Goal: Transaction & Acquisition: Book appointment/travel/reservation

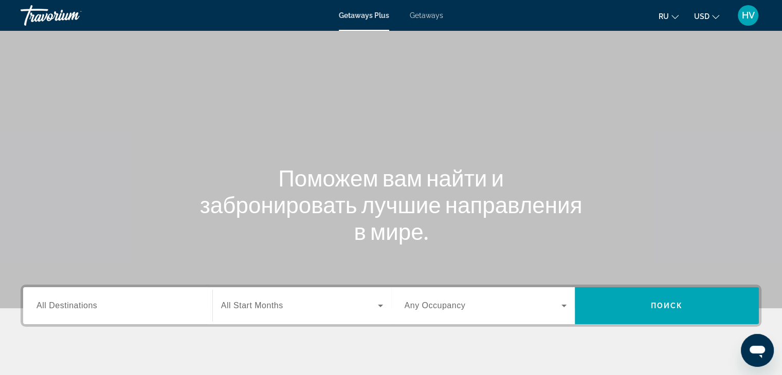
click at [125, 301] on input "Destination All Destinations" at bounding box center [118, 306] width 163 height 12
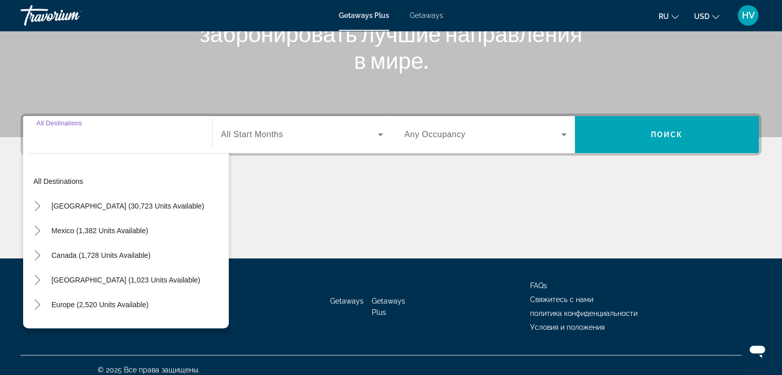
scroll to position [181, 0]
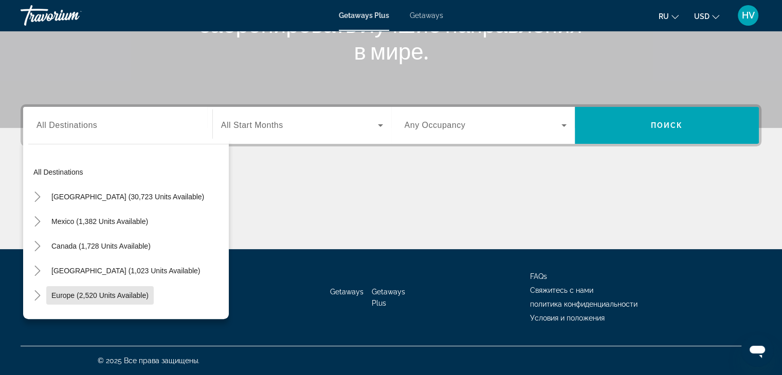
click at [125, 301] on span "Search widget" at bounding box center [99, 295] width 107 height 25
type input "**********"
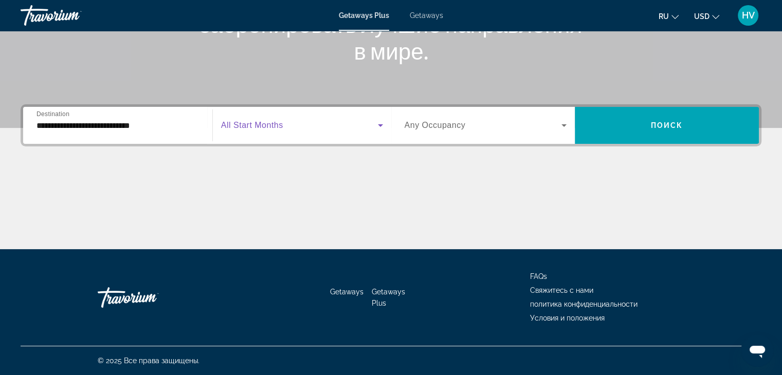
click at [301, 119] on span "Search widget" at bounding box center [299, 125] width 157 height 12
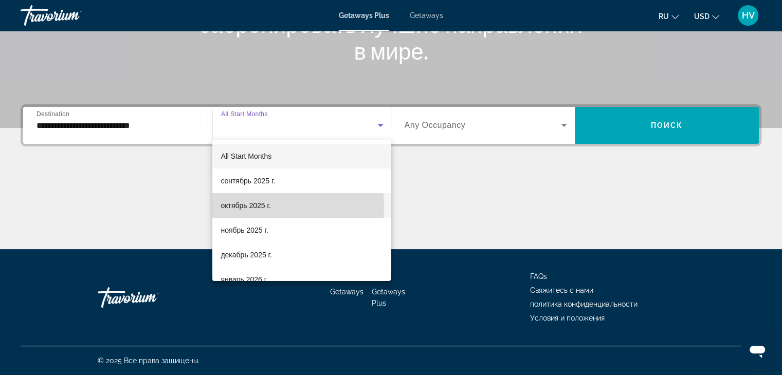
click at [263, 206] on span "октябрь 2025 г." at bounding box center [246, 206] width 50 height 12
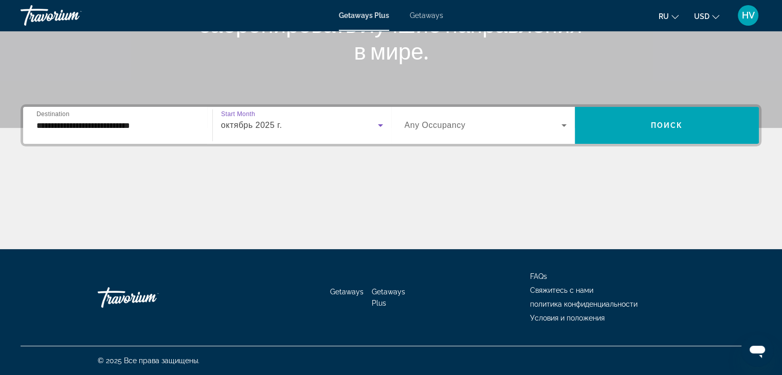
click at [433, 127] on span "Any Occupancy" at bounding box center [435, 125] width 61 height 9
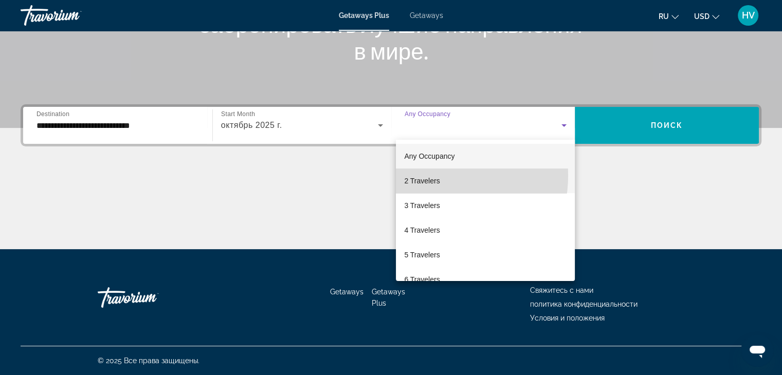
click at [423, 175] on span "2 Travelers" at bounding box center [421, 181] width 35 height 12
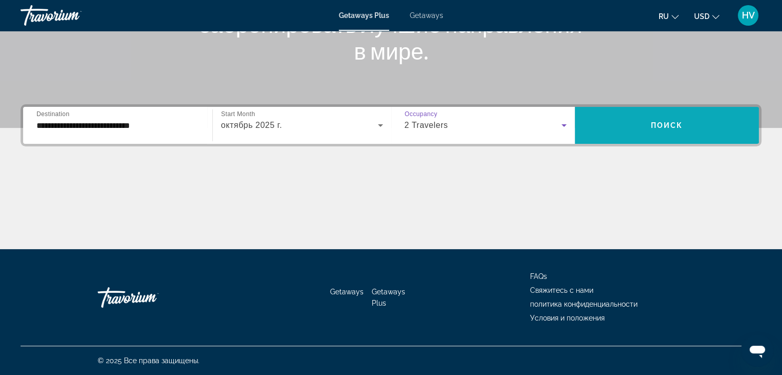
click at [644, 127] on span "Search widget" at bounding box center [667, 125] width 184 height 25
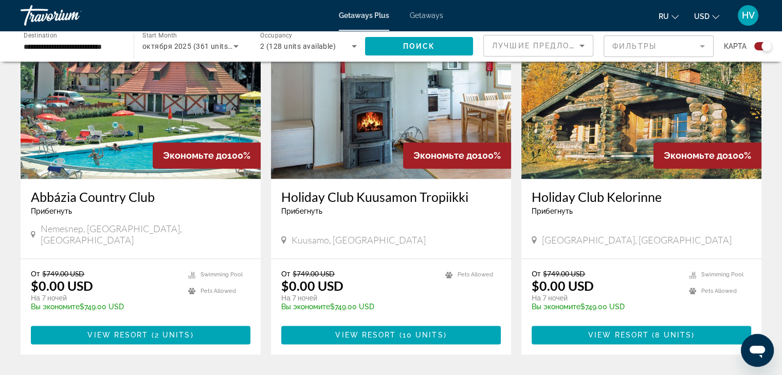
scroll to position [1501, 0]
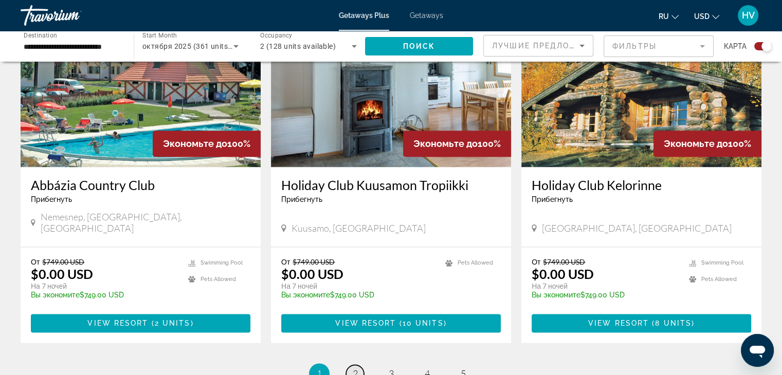
click at [361, 365] on link "page 2" at bounding box center [355, 374] width 18 height 18
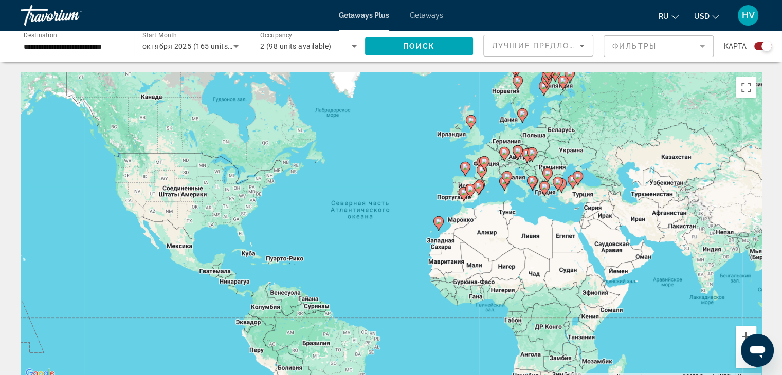
click at [439, 227] on icon "Main content" at bounding box center [438, 223] width 9 height 13
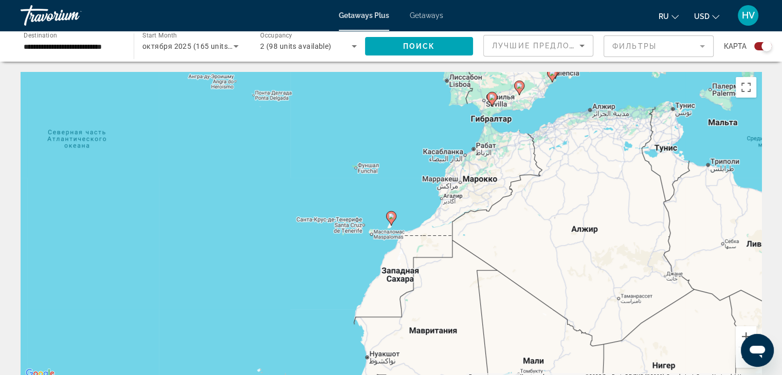
click at [354, 224] on div "Для навигации используйте клавиши со стрелками. Чтобы активировать перетаскиван…" at bounding box center [391, 226] width 741 height 309
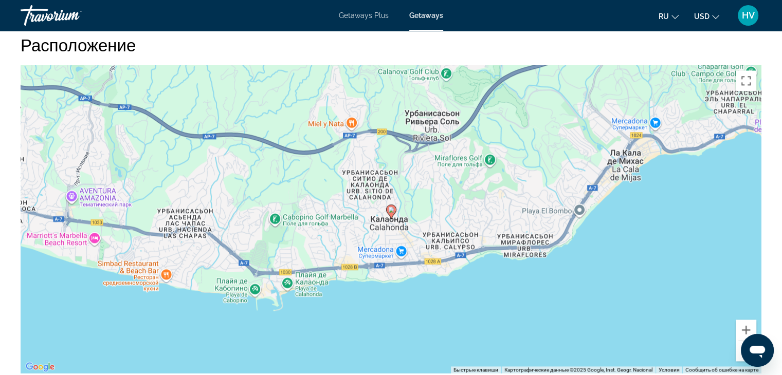
scroll to position [1300, 0]
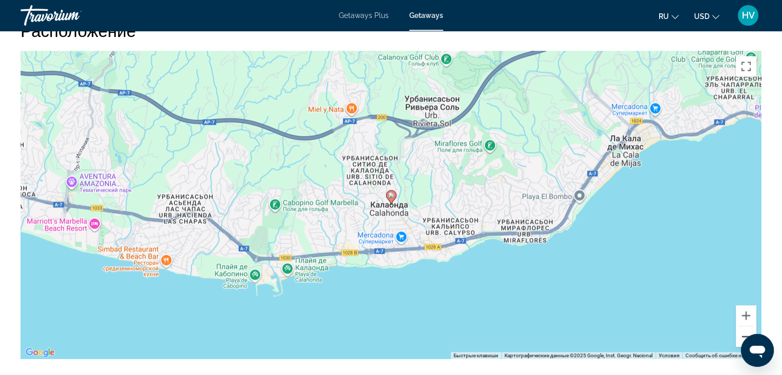
click at [742, 334] on button "Уменьшить" at bounding box center [746, 337] width 21 height 21
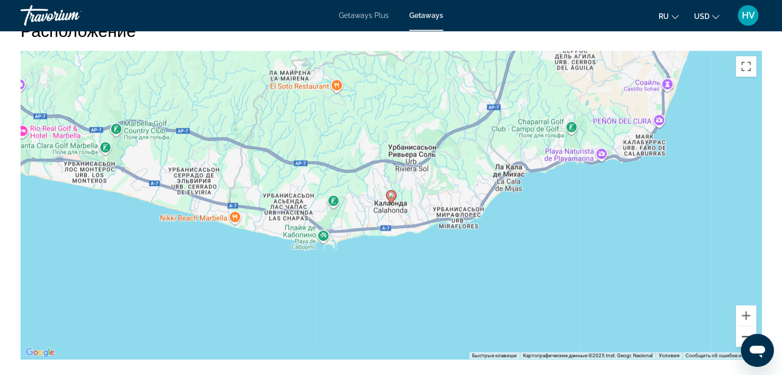
click at [742, 334] on button "Уменьшить" at bounding box center [746, 337] width 21 height 21
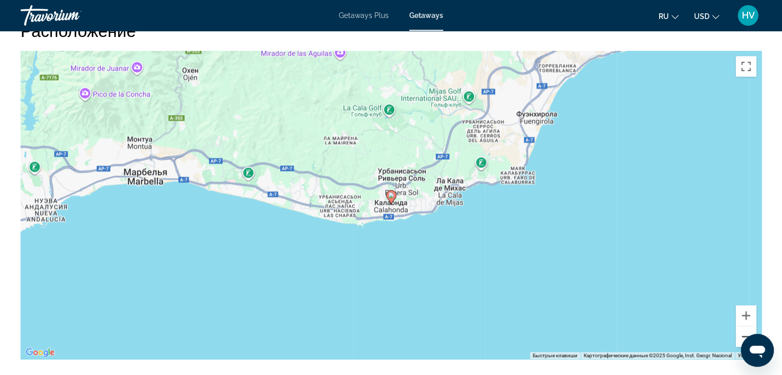
click at [742, 334] on button "Уменьшить" at bounding box center [746, 337] width 21 height 21
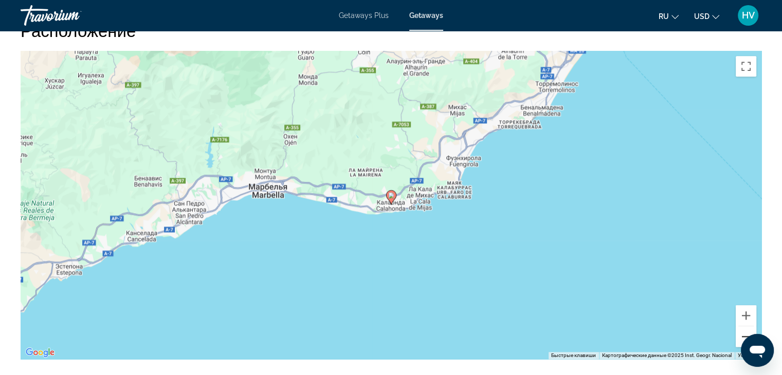
click at [742, 334] on button "Уменьшить" at bounding box center [746, 337] width 21 height 21
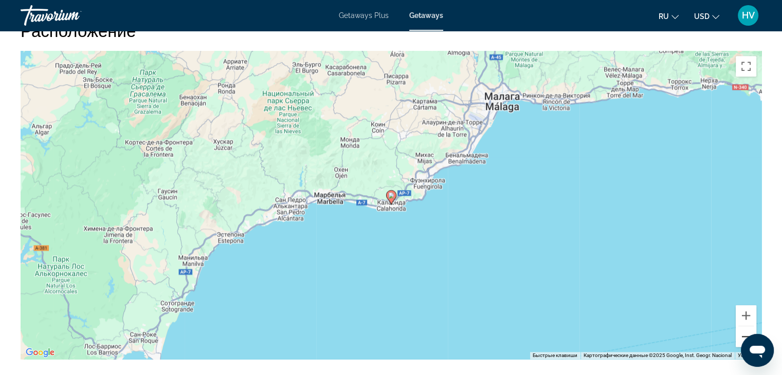
click at [742, 334] on button "Уменьшить" at bounding box center [746, 337] width 21 height 21
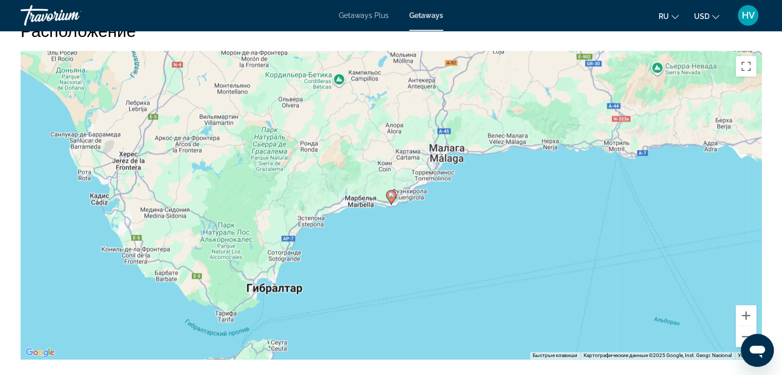
click at [383, 186] on div "Чтобы активировать перетаскивание с помощью клавиатуры, нажмите Alt + Ввод. Пос…" at bounding box center [391, 205] width 741 height 309
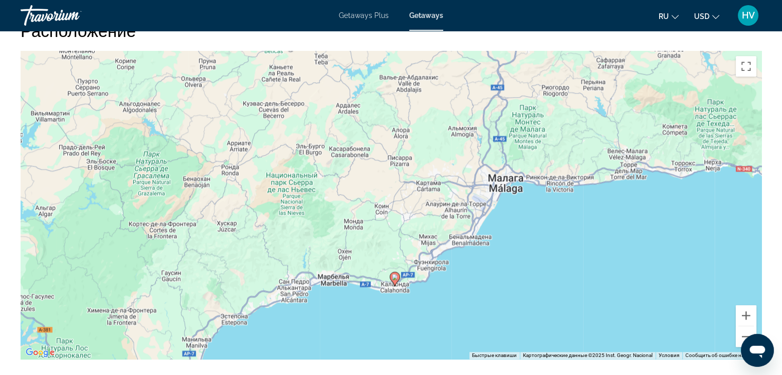
drag, startPoint x: 395, startPoint y: 178, endPoint x: 391, endPoint y: 242, distance: 64.4
click at [391, 242] on div "Чтобы активировать перетаскивание с помощью клавиатуры, нажмите Alt + Ввод. Пос…" at bounding box center [391, 205] width 741 height 309
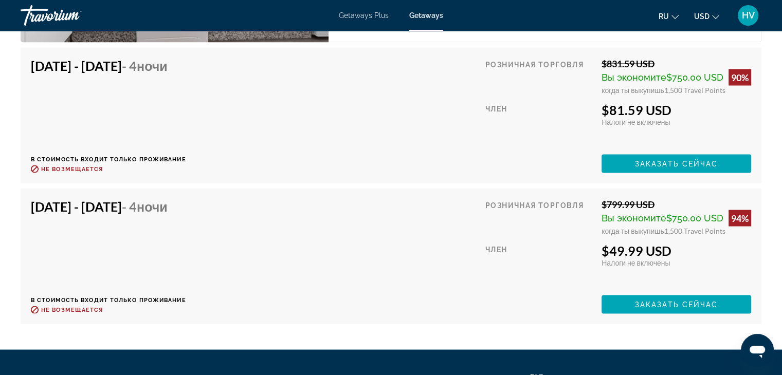
scroll to position [1909, 0]
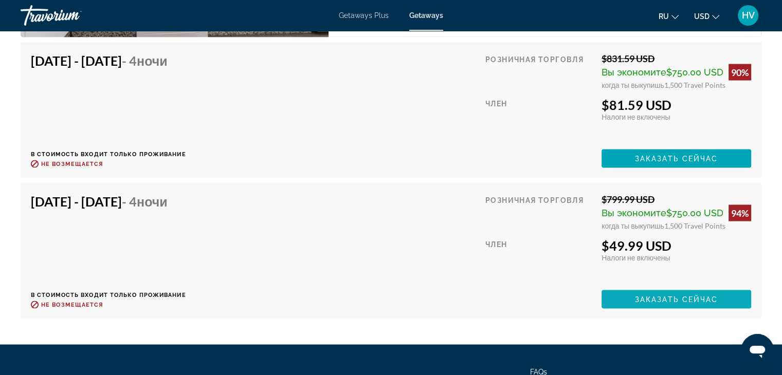
click at [662, 295] on span "Заказать сейчас" at bounding box center [676, 299] width 83 height 8
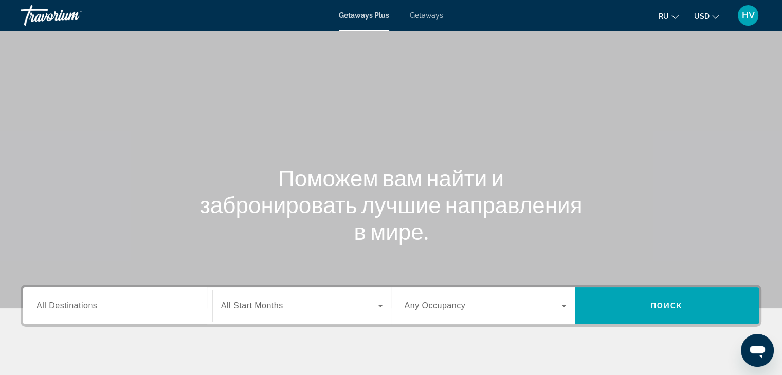
click at [154, 309] on input "Destination All Destinations" at bounding box center [118, 306] width 163 height 12
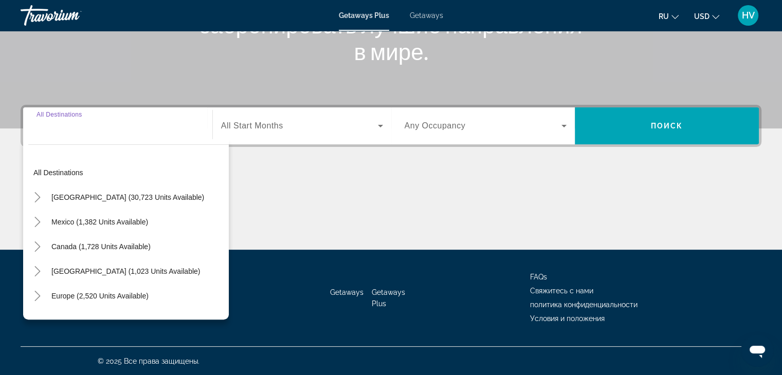
scroll to position [181, 0]
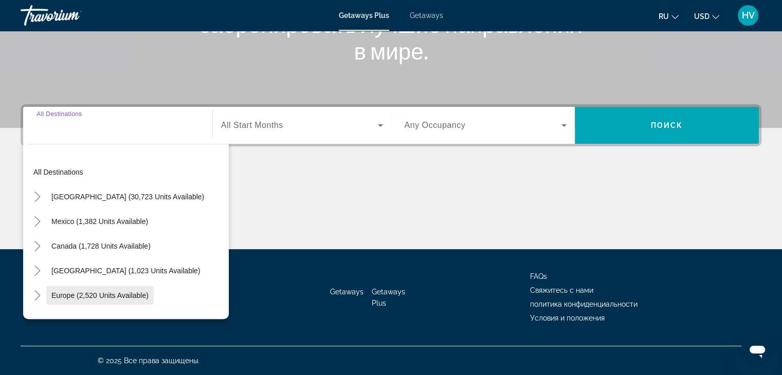
click at [133, 294] on span "Europe (2,520 units available)" at bounding box center [99, 296] width 97 height 8
type input "**********"
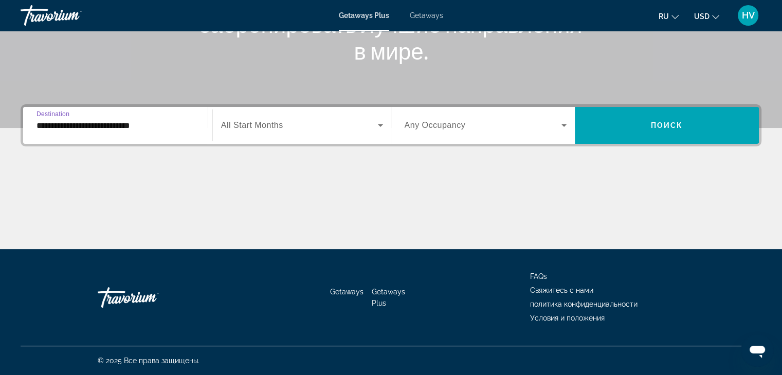
click at [262, 128] on span "All Start Months" at bounding box center [252, 125] width 62 height 9
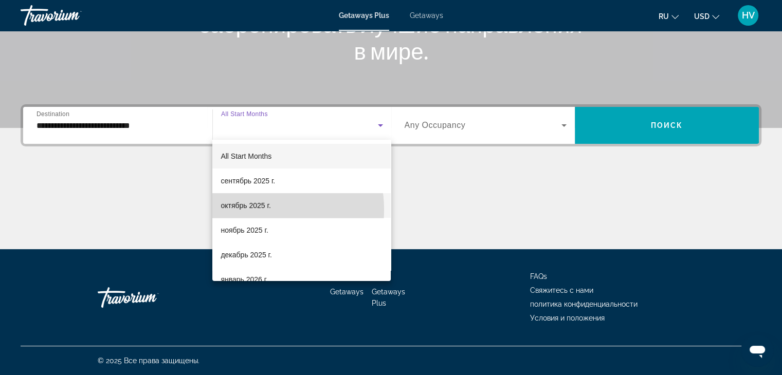
click at [251, 210] on span "октябрь 2025 г." at bounding box center [246, 206] width 50 height 12
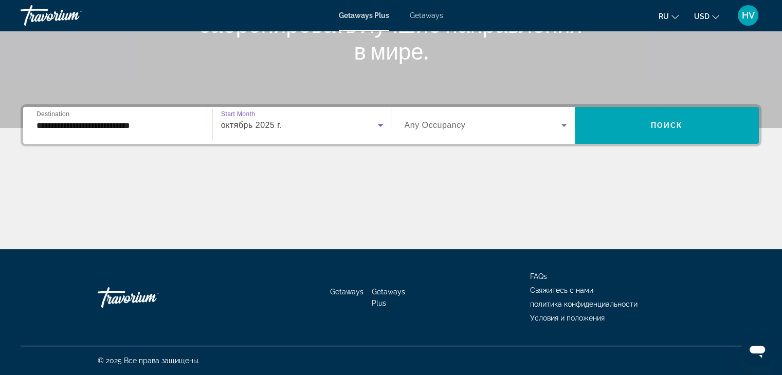
click at [471, 117] on div "Search widget" at bounding box center [486, 125] width 163 height 29
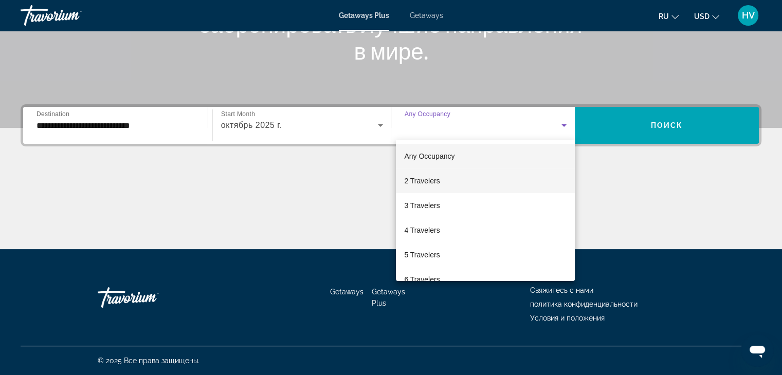
click at [446, 179] on mat-option "2 Travelers" at bounding box center [485, 181] width 179 height 25
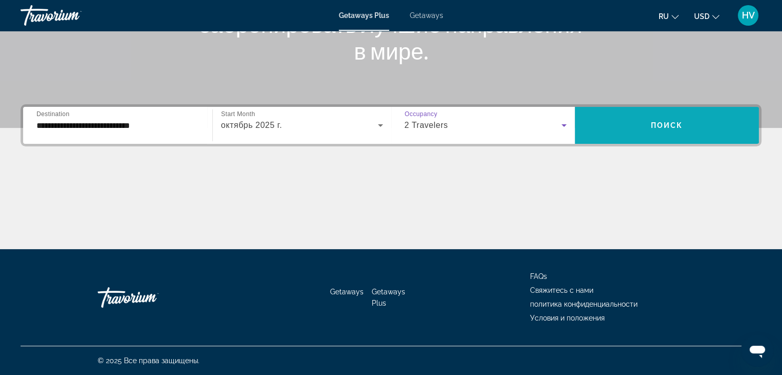
click at [613, 124] on span "Search widget" at bounding box center [667, 125] width 184 height 25
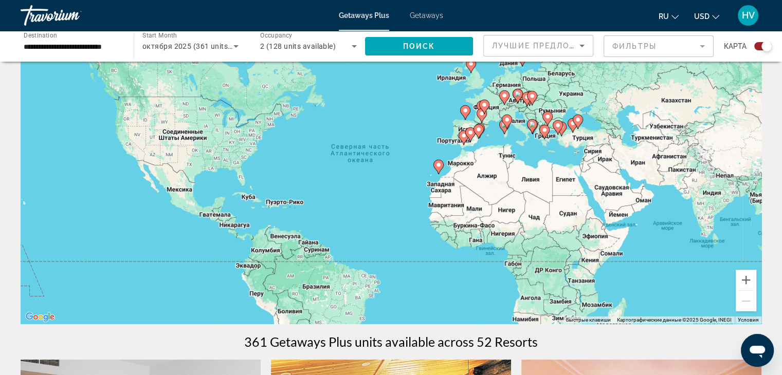
scroll to position [61, 0]
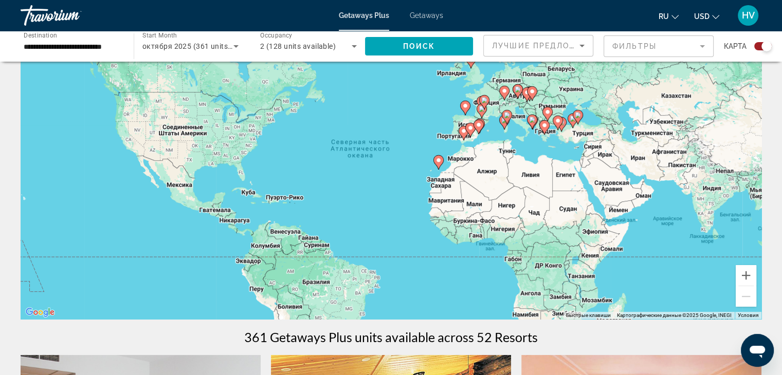
click at [85, 46] on input "**********" at bounding box center [72, 47] width 97 height 12
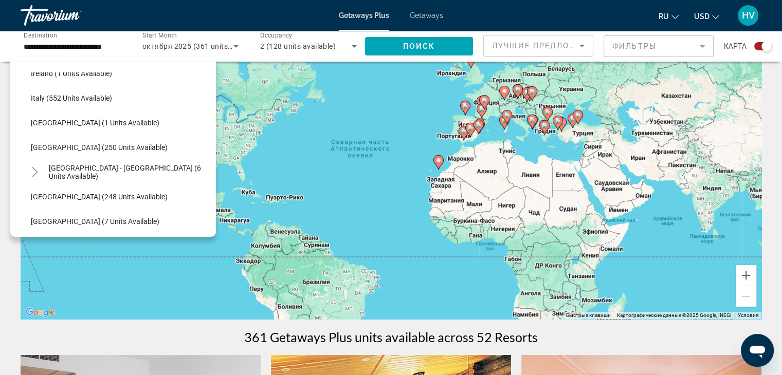
scroll to position [389, 0]
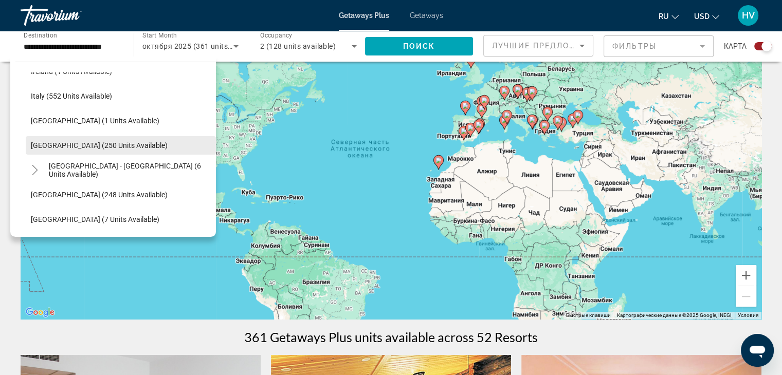
click at [88, 146] on span "Spain (250 units available)" at bounding box center [99, 145] width 137 height 8
type input "**********"
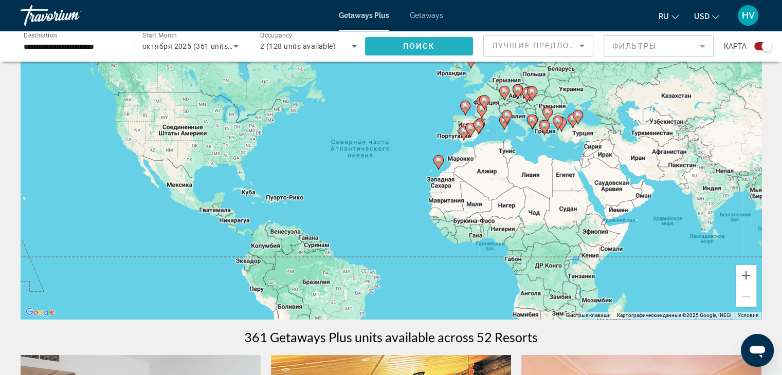
click at [433, 44] on span "Поиск" at bounding box center [419, 46] width 32 height 8
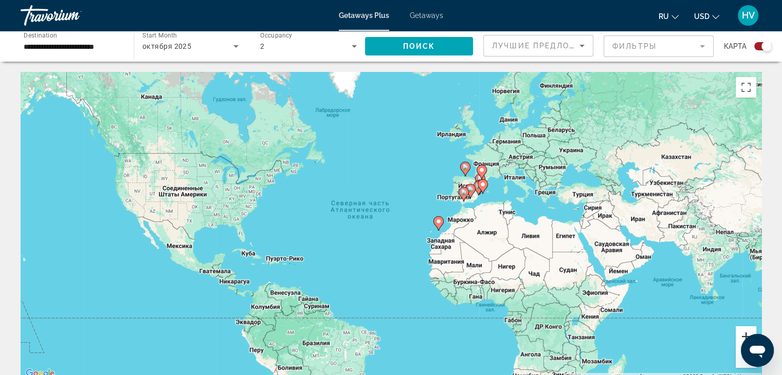
click at [741, 331] on button "Увеличить" at bounding box center [746, 337] width 21 height 21
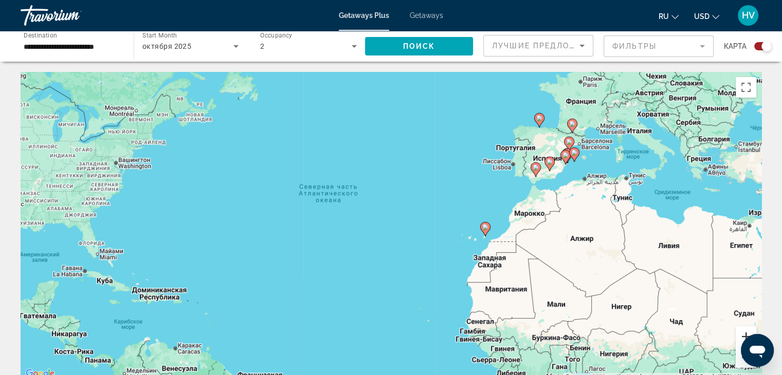
click at [741, 331] on button "Увеличить" at bounding box center [746, 337] width 21 height 21
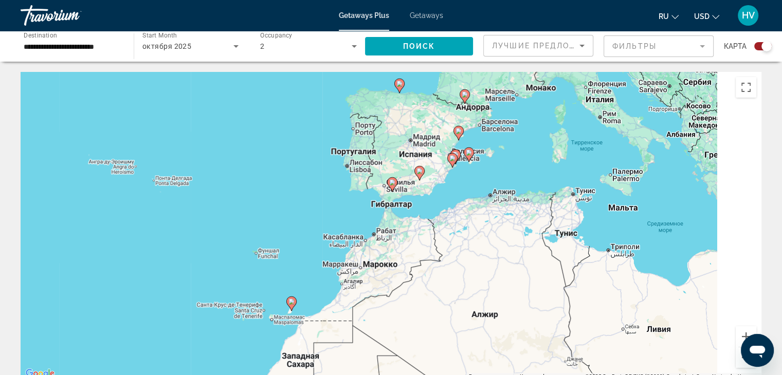
drag, startPoint x: 726, startPoint y: 145, endPoint x: 433, endPoint y: 210, distance: 300.0
click at [433, 210] on div "Чтобы активировать перетаскивание с помощью клавиатуры, нажмите Alt + Ввод. Пос…" at bounding box center [391, 226] width 741 height 309
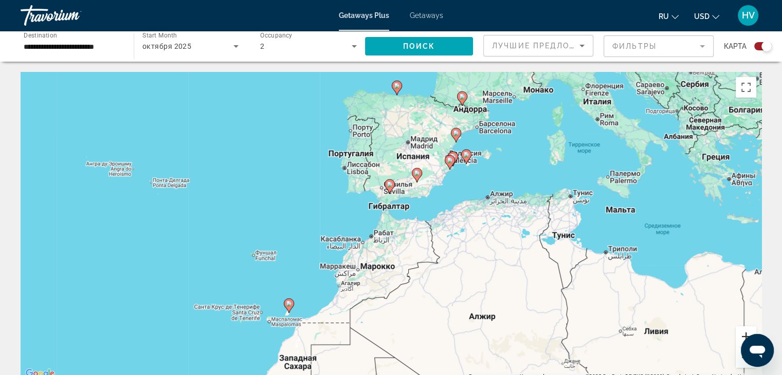
click at [745, 333] on button "Увеличить" at bounding box center [746, 337] width 21 height 21
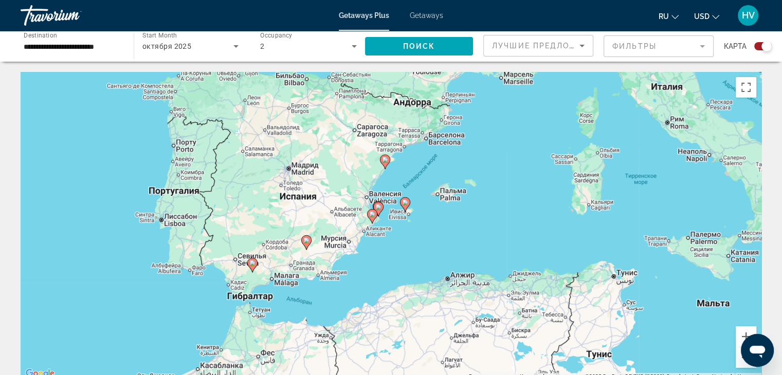
drag, startPoint x: 578, startPoint y: 130, endPoint x: 437, endPoint y: 242, distance: 179.7
click at [437, 242] on div "Чтобы активировать перетаскивание с помощью клавиатуры, нажмите Alt + Ввод. Пос…" at bounding box center [391, 226] width 741 height 309
click at [384, 161] on image "Main content" at bounding box center [385, 160] width 6 height 6
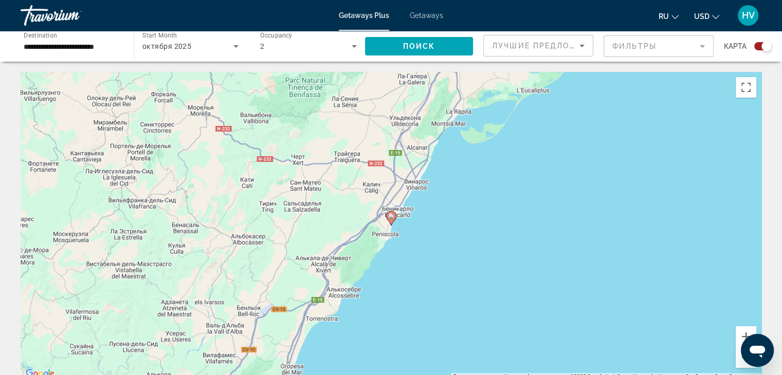
click at [391, 217] on image "Main content" at bounding box center [391, 216] width 6 height 6
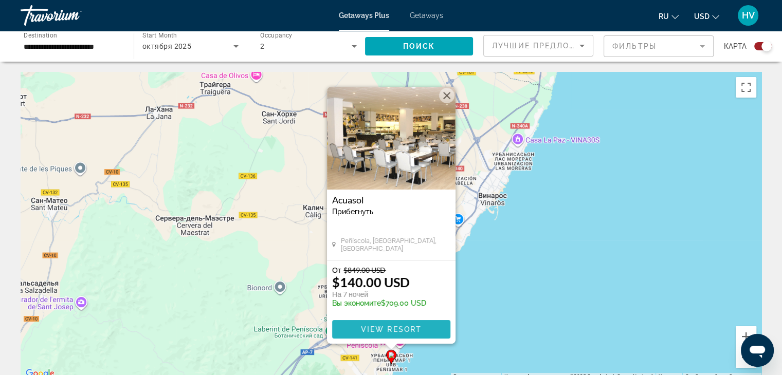
click at [379, 319] on span "Main content" at bounding box center [391, 329] width 118 height 25
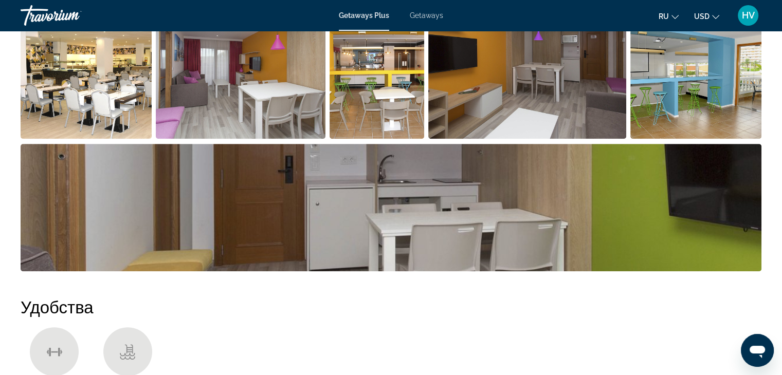
scroll to position [461, 0]
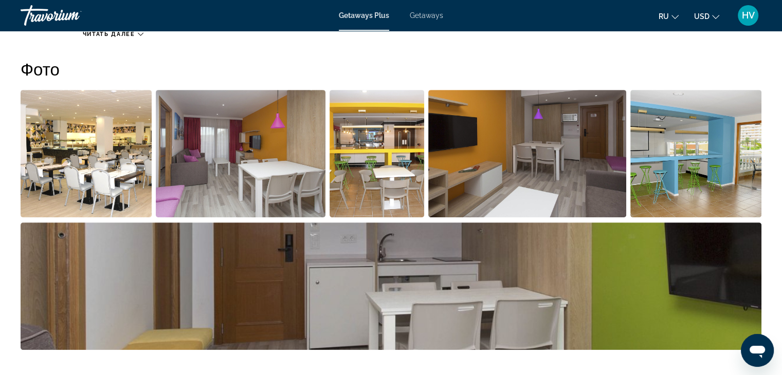
click at [58, 15] on div "Travorium" at bounding box center [72, 15] width 103 height 27
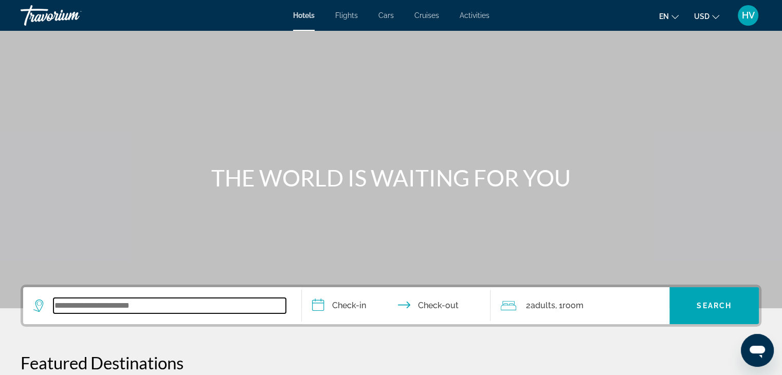
click at [195, 302] on input "Search widget" at bounding box center [169, 305] width 232 height 15
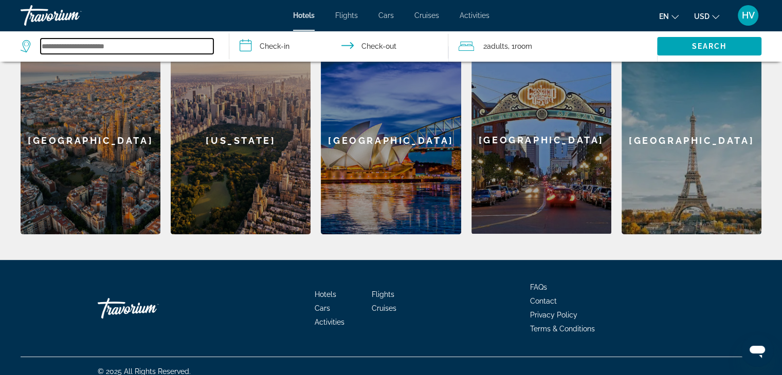
scroll to position [336, 0]
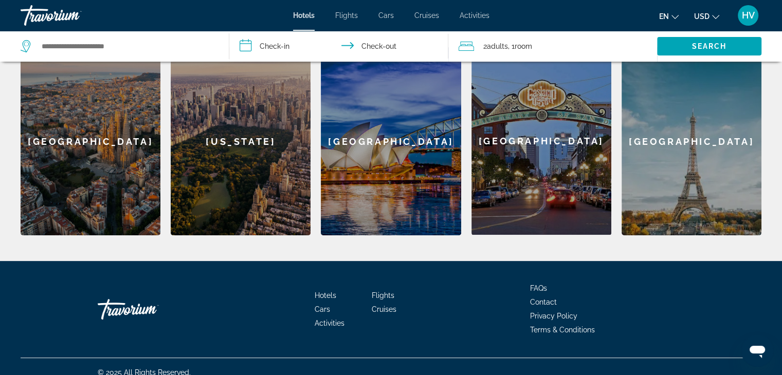
click at [685, 157] on div "[GEOGRAPHIC_DATA]" at bounding box center [692, 141] width 140 height 188
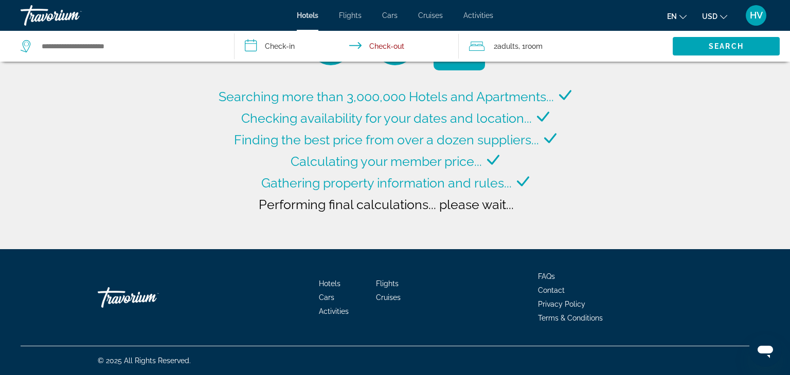
type input "**********"
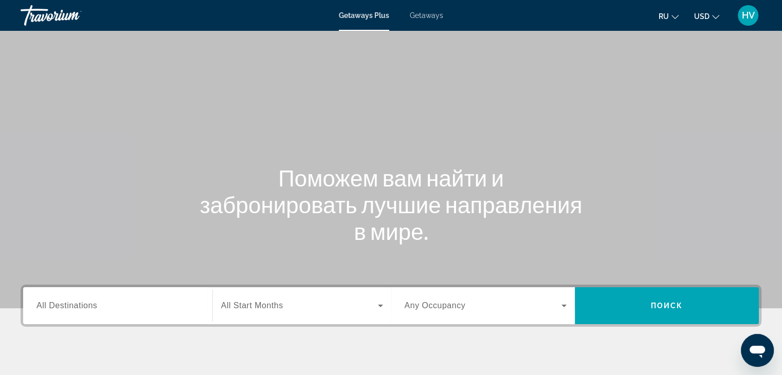
click at [109, 311] on input "Destination All Destinations" at bounding box center [118, 306] width 163 height 12
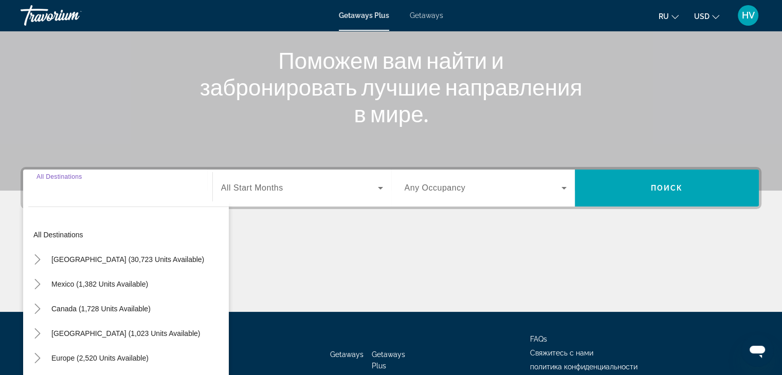
scroll to position [181, 0]
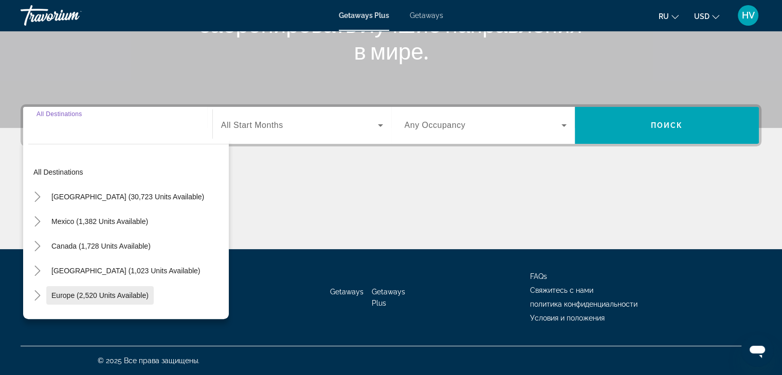
click at [106, 304] on span "Search widget" at bounding box center [99, 295] width 107 height 25
type input "**********"
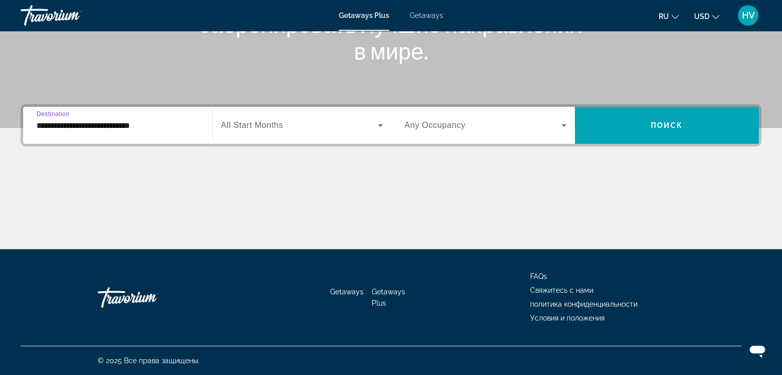
click at [317, 112] on div "Search widget" at bounding box center [302, 125] width 162 height 29
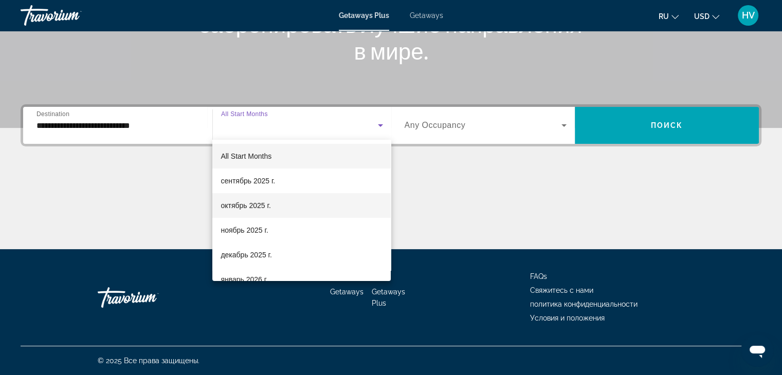
click at [253, 210] on span "октябрь 2025 г." at bounding box center [246, 206] width 50 height 12
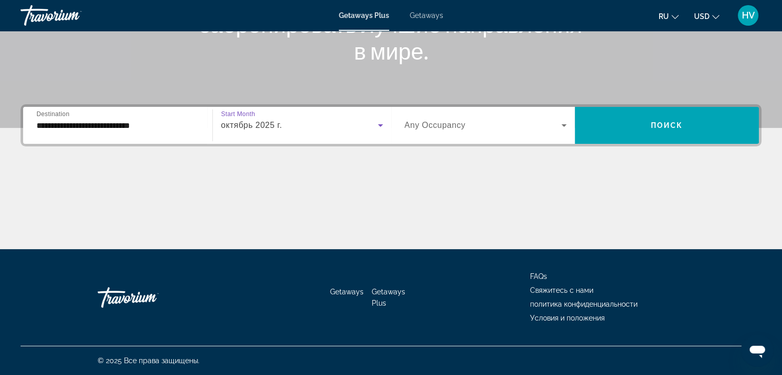
click at [458, 131] on span "Search widget" at bounding box center [483, 125] width 157 height 12
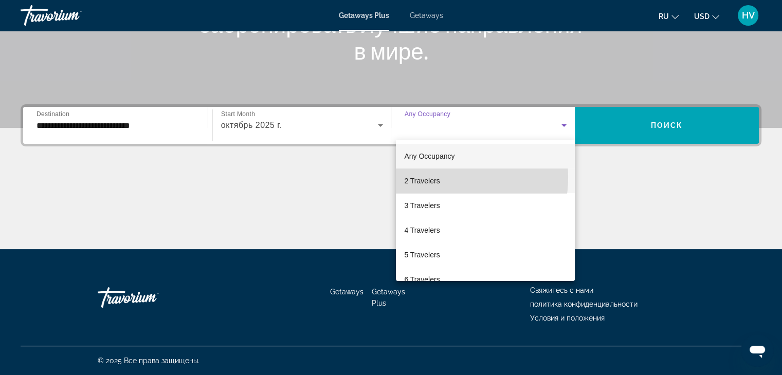
click at [435, 177] on span "2 Travelers" at bounding box center [421, 181] width 35 height 12
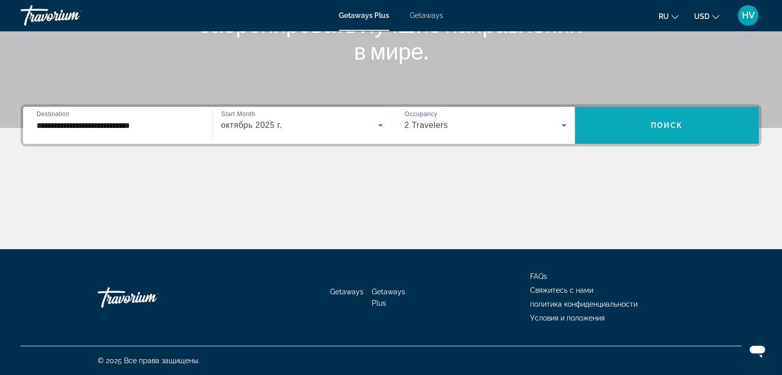
click at [622, 115] on span "Search widget" at bounding box center [667, 125] width 184 height 25
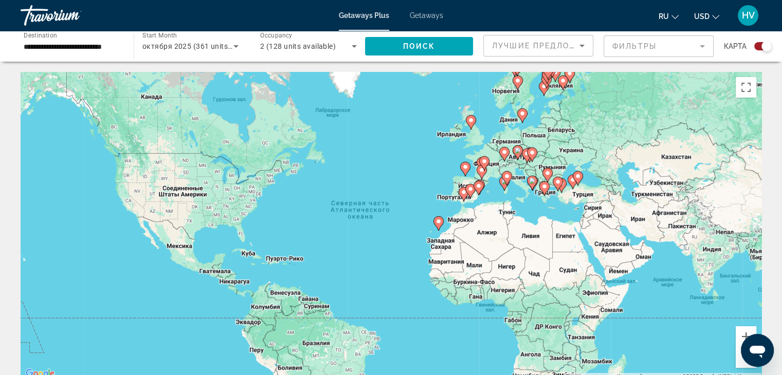
click at [632, 49] on mat-form-field "Фильтры" at bounding box center [659, 46] width 110 height 22
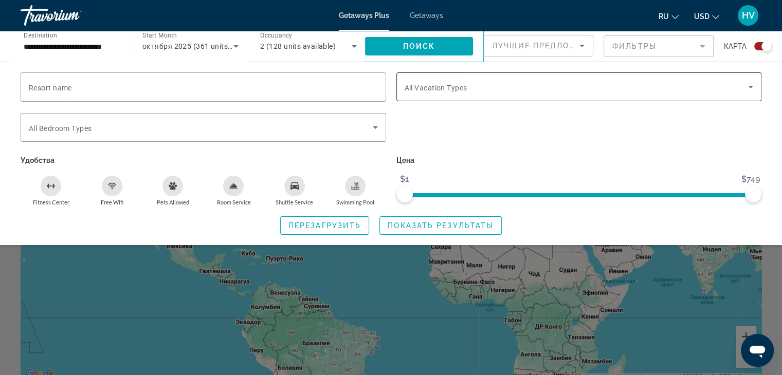
click at [447, 85] on span "All Vacation Types" at bounding box center [436, 88] width 63 height 8
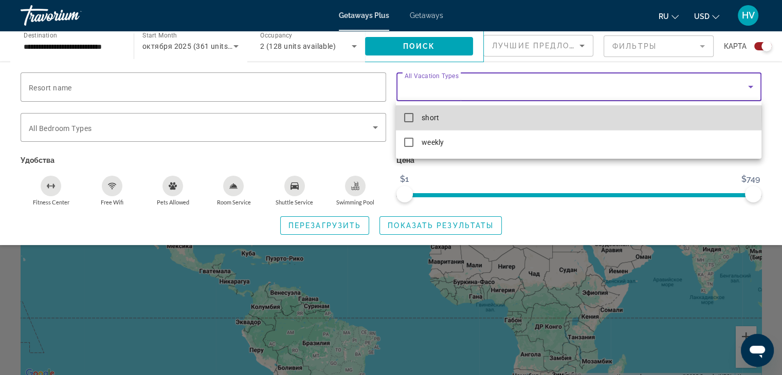
click at [437, 114] on span "short" at bounding box center [430, 118] width 17 height 12
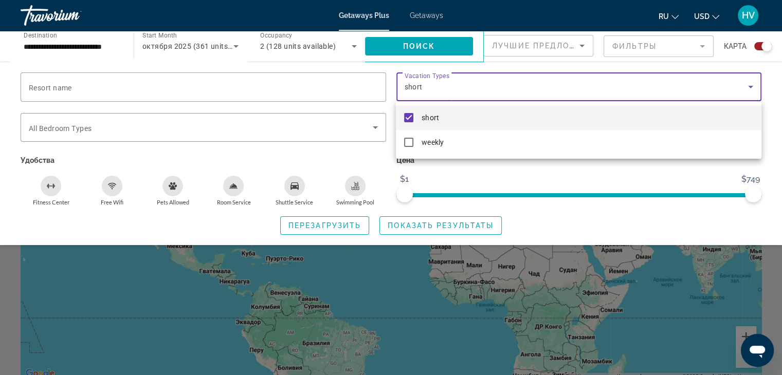
click at [556, 212] on div at bounding box center [391, 187] width 782 height 375
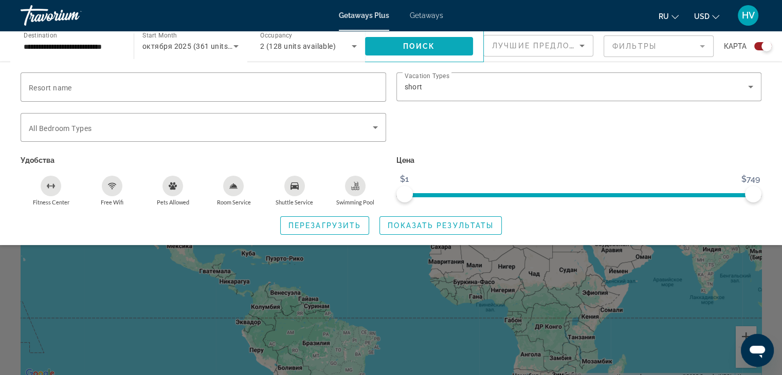
click at [407, 47] on span "Поиск" at bounding box center [419, 46] width 32 height 8
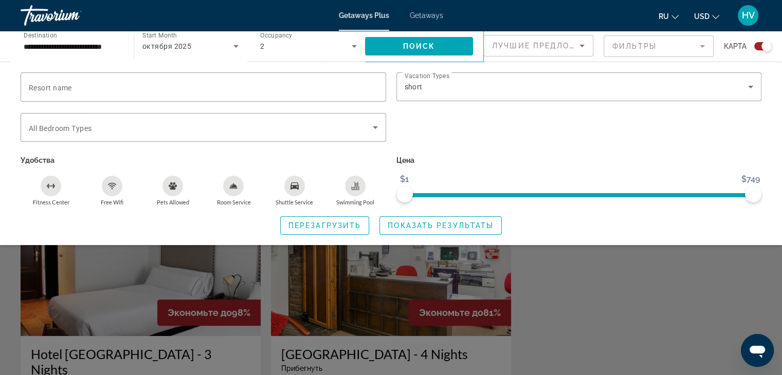
scroll to position [246, 0]
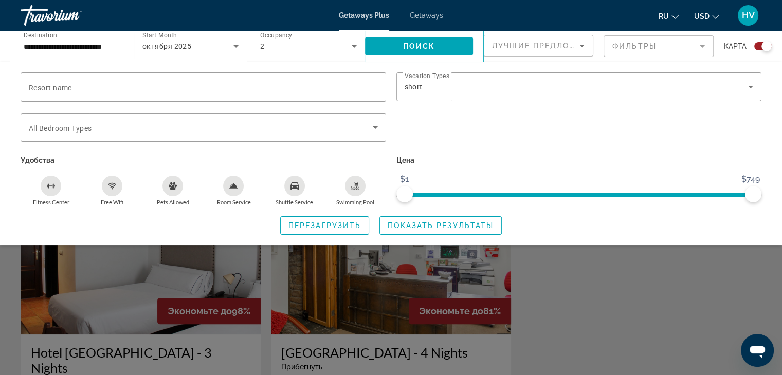
click at [565, 286] on div "Search widget" at bounding box center [391, 264] width 782 height 221
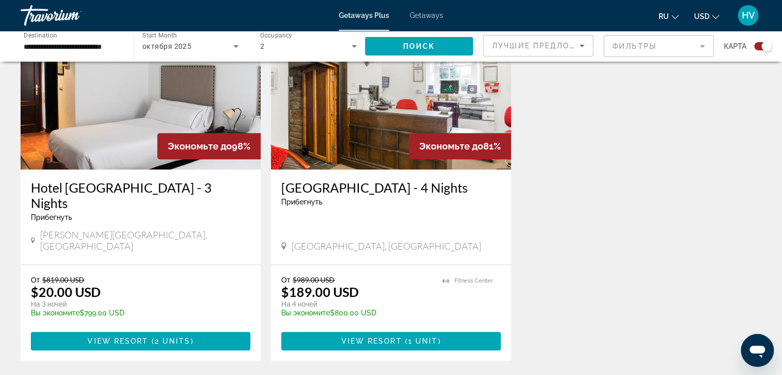
scroll to position [411, 0]
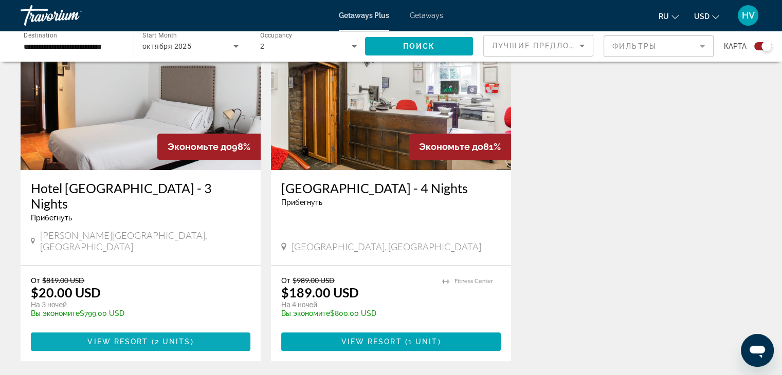
click at [132, 330] on span "Main content" at bounding box center [141, 342] width 220 height 25
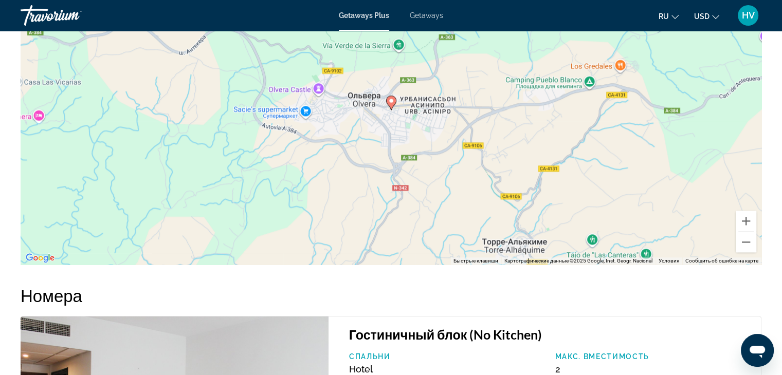
scroll to position [1160, 0]
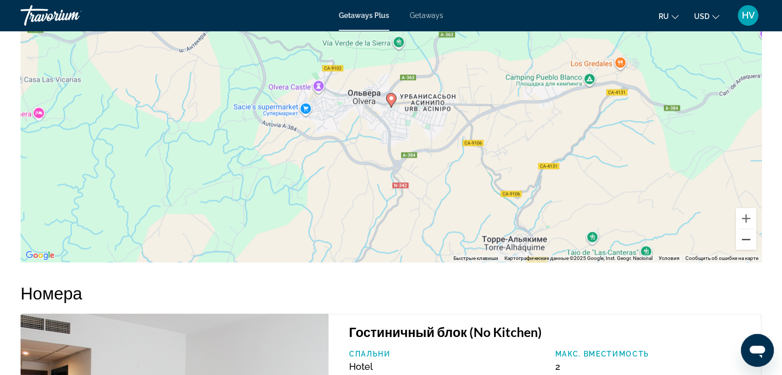
click at [748, 233] on button "Уменьшить" at bounding box center [746, 239] width 21 height 21
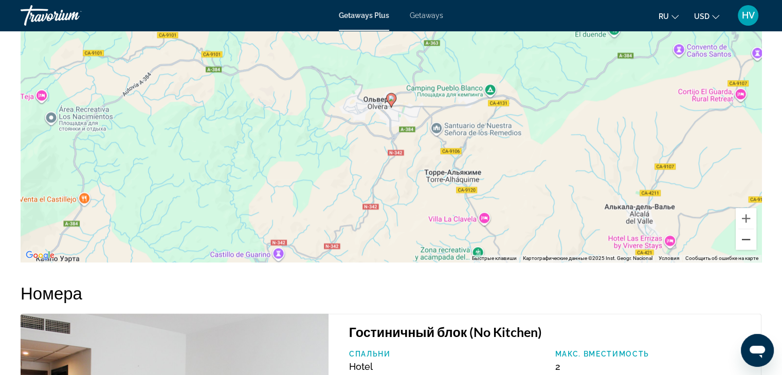
click at [748, 233] on button "Уменьшить" at bounding box center [746, 239] width 21 height 21
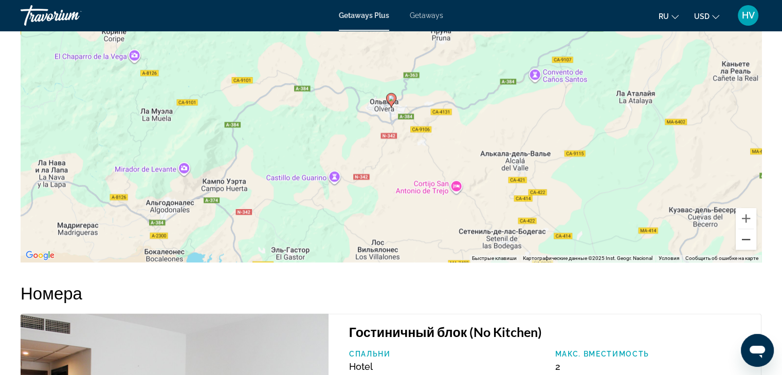
click at [748, 233] on button "Уменьшить" at bounding box center [746, 239] width 21 height 21
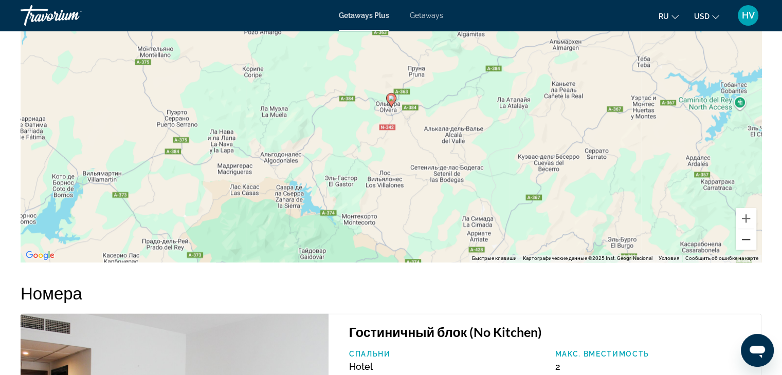
click at [748, 233] on button "Уменьшить" at bounding box center [746, 239] width 21 height 21
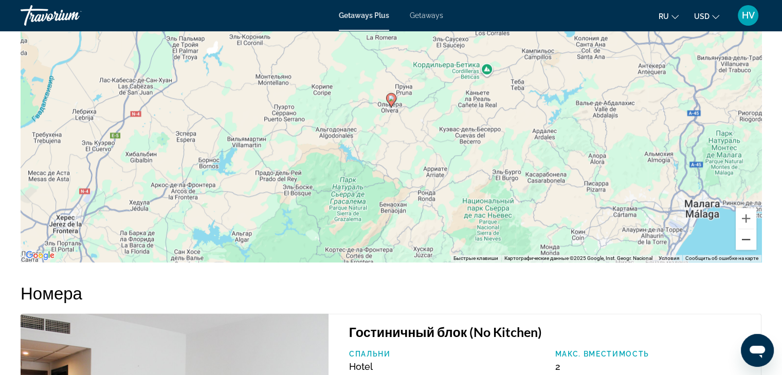
click at [748, 233] on button "Уменьшить" at bounding box center [746, 239] width 21 height 21
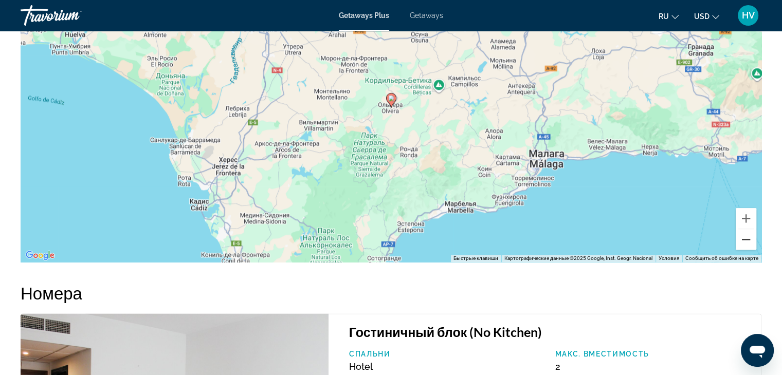
click at [748, 233] on button "Уменьшить" at bounding box center [746, 239] width 21 height 21
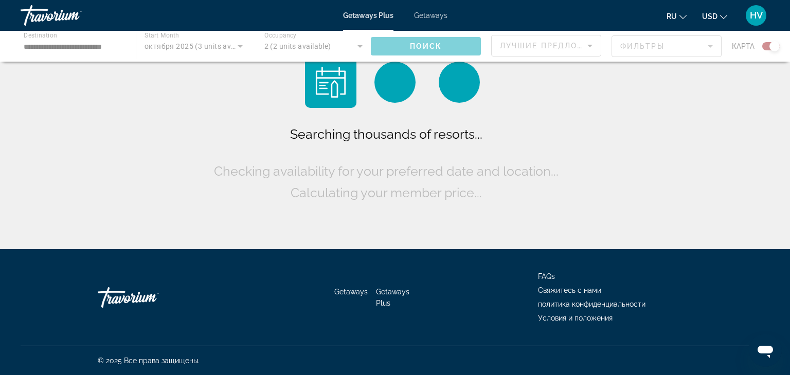
click at [424, 17] on span "Getaways" at bounding box center [430, 15] width 33 height 8
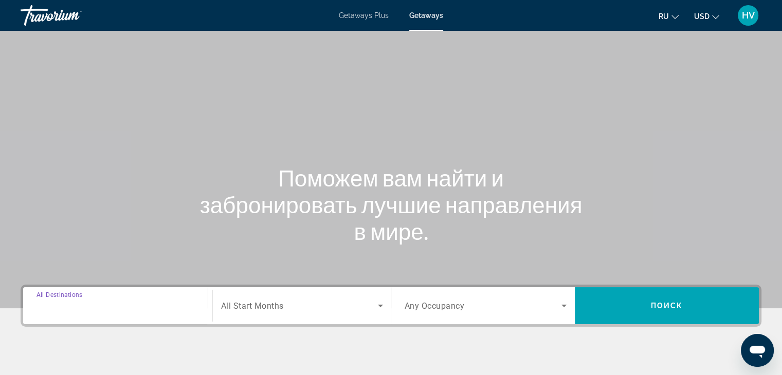
click at [136, 306] on input "Destination All Destinations" at bounding box center [118, 306] width 163 height 12
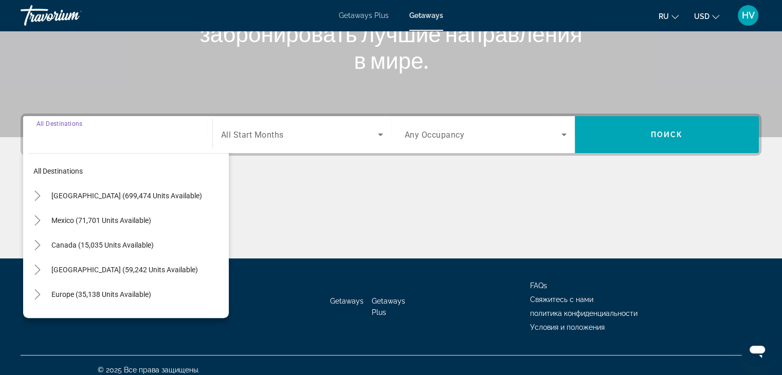
scroll to position [181, 0]
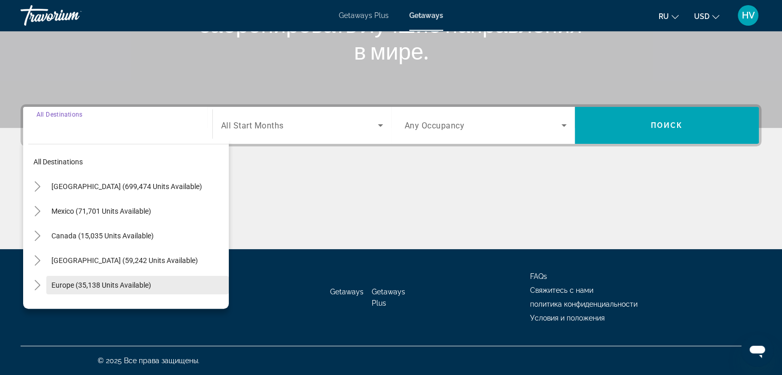
click at [124, 289] on span "Europe (35,138 units available)" at bounding box center [101, 285] width 100 height 8
type input "**********"
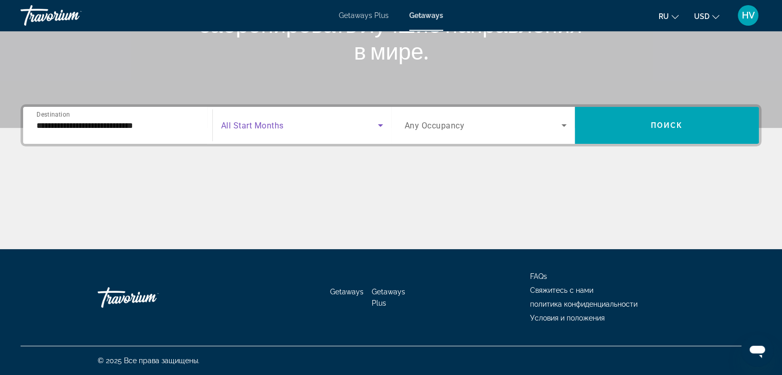
click at [298, 126] on span "Search widget" at bounding box center [299, 125] width 157 height 12
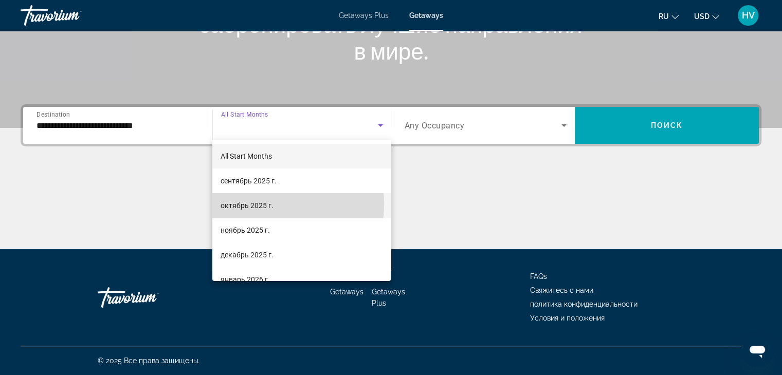
click at [263, 204] on span "октябрь 2025 г." at bounding box center [247, 206] width 53 height 12
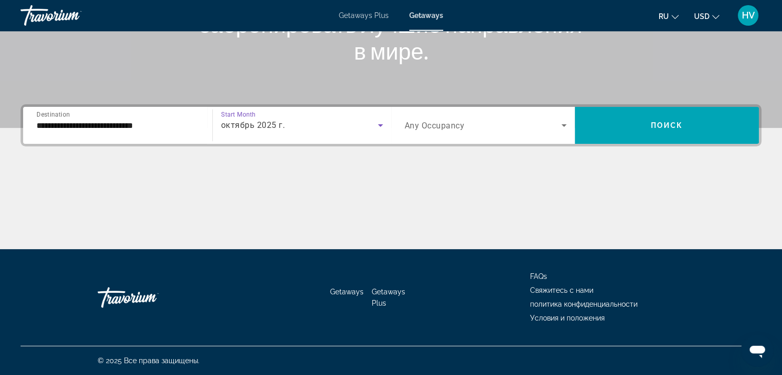
click at [430, 122] on span "Any Occupancy" at bounding box center [435, 126] width 60 height 10
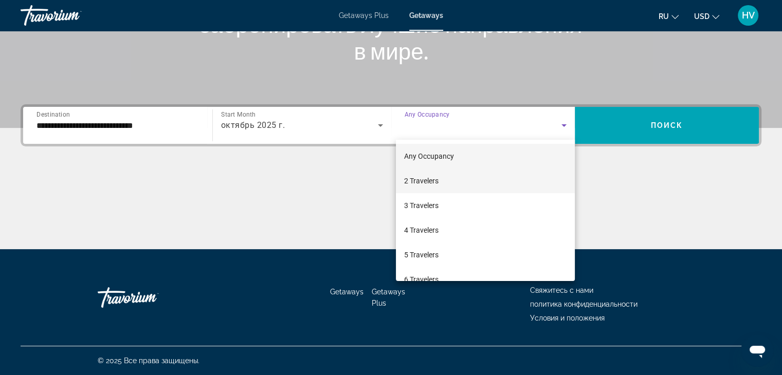
click at [428, 184] on span "2 Travelers" at bounding box center [421, 181] width 34 height 12
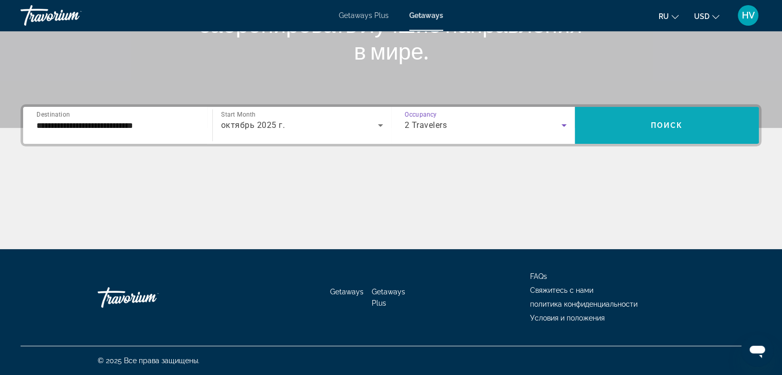
click at [611, 124] on span "Search widget" at bounding box center [667, 125] width 184 height 25
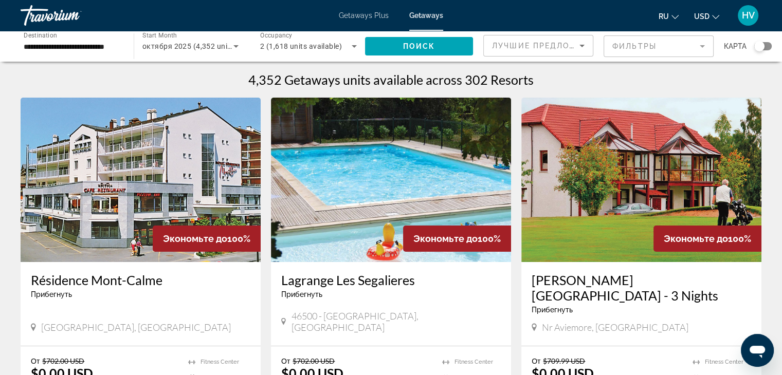
click at [642, 48] on mat-form-field "Фильтры" at bounding box center [659, 46] width 110 height 22
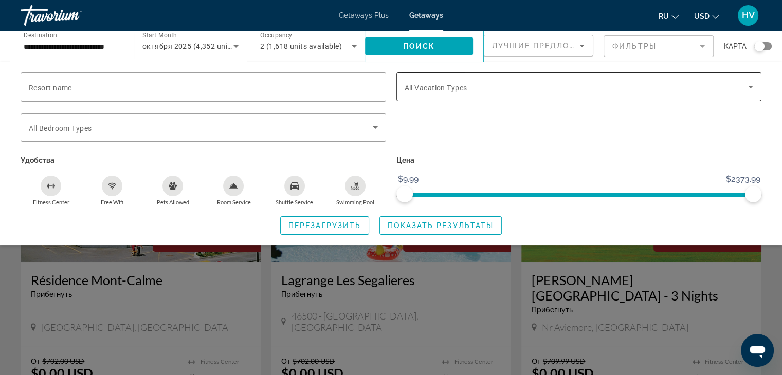
click at [487, 77] on div "Search widget" at bounding box center [579, 87] width 349 height 29
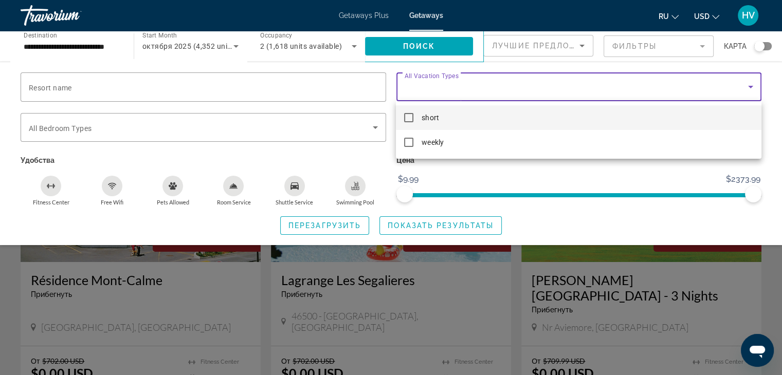
click at [457, 114] on mat-option "short" at bounding box center [578, 117] width 365 height 25
click at [514, 167] on div at bounding box center [391, 187] width 782 height 375
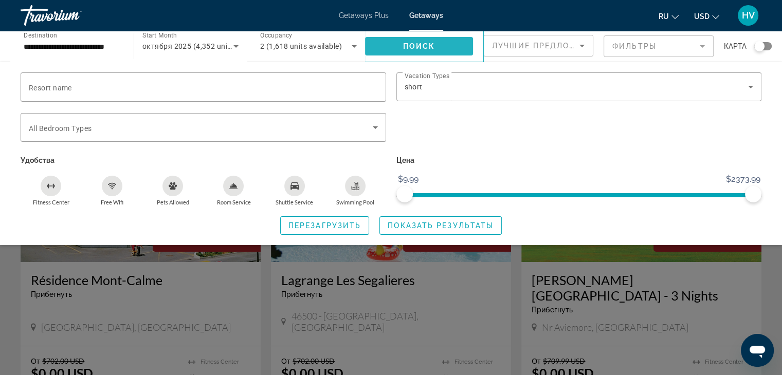
click at [428, 40] on span "Search widget" at bounding box center [419, 46] width 108 height 25
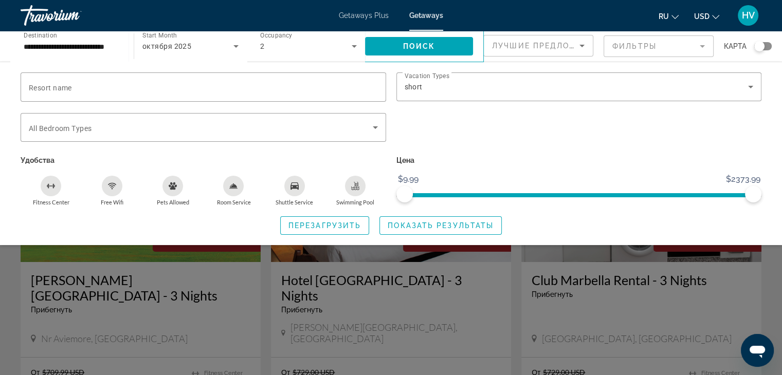
click at [769, 272] on div "Search widget" at bounding box center [391, 264] width 782 height 221
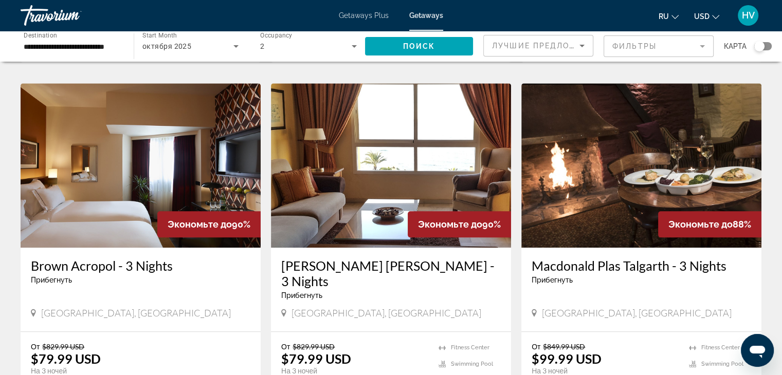
scroll to position [1154, 0]
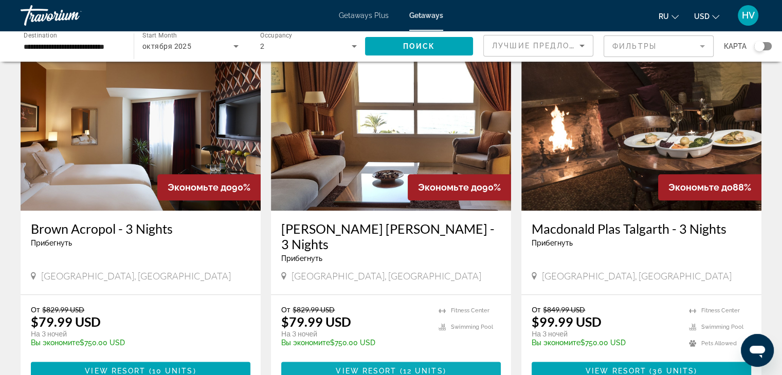
click at [390, 367] on span "View Resort" at bounding box center [366, 371] width 61 height 8
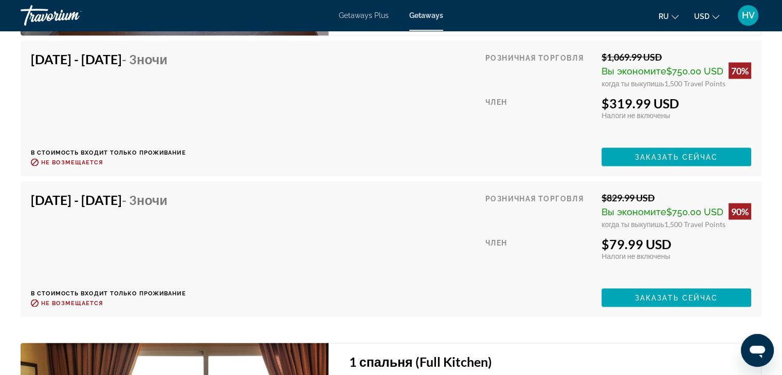
scroll to position [1980, 0]
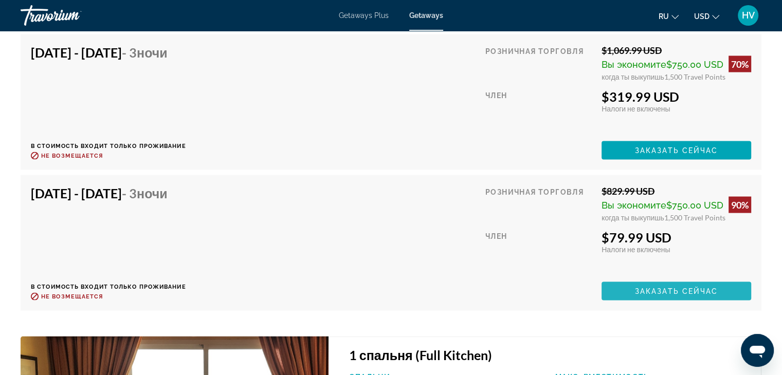
click at [660, 291] on span "Заказать сейчас" at bounding box center [676, 292] width 83 height 8
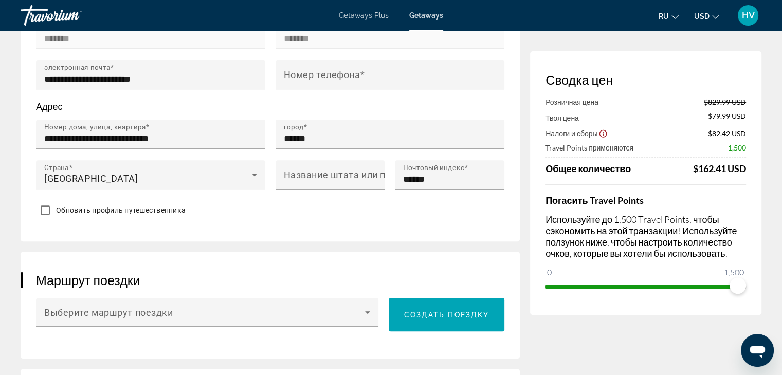
scroll to position [475, 0]
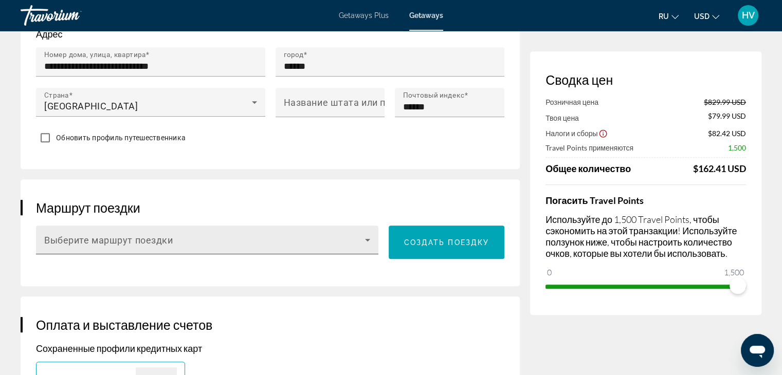
click at [362, 234] on icon "Main content" at bounding box center [368, 240] width 12 height 12
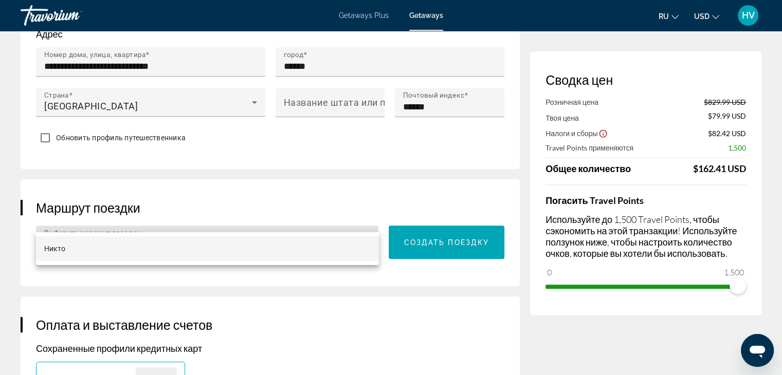
click at [355, 173] on div at bounding box center [391, 187] width 782 height 375
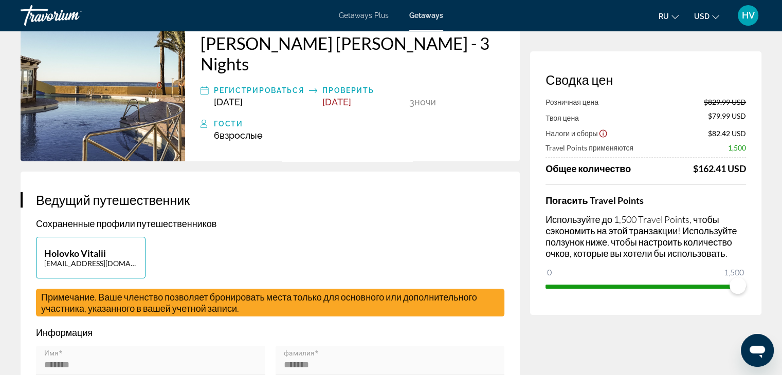
scroll to position [0, 0]
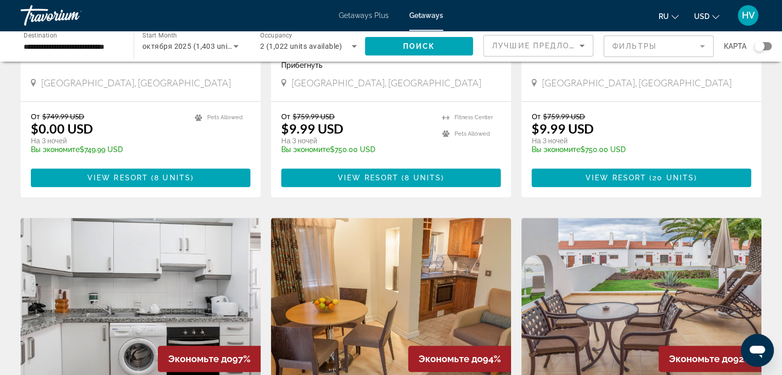
scroll to position [743, 0]
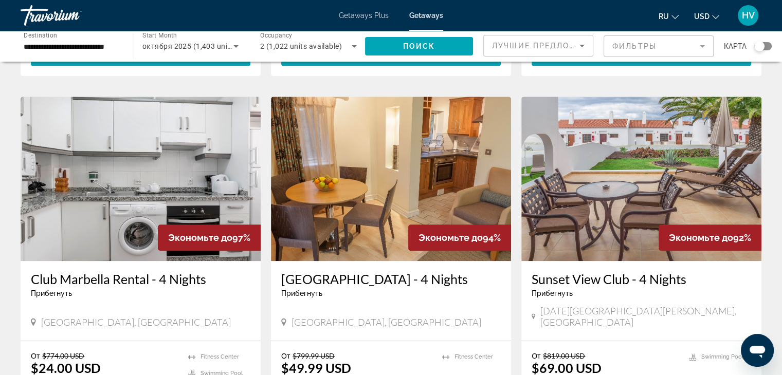
click at [100, 272] on h3 "Club Marbella Rental - 4 Nights" at bounding box center [141, 279] width 220 height 15
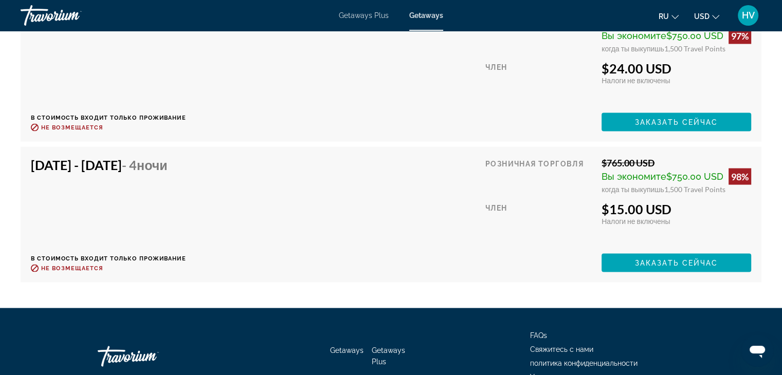
scroll to position [2004, 0]
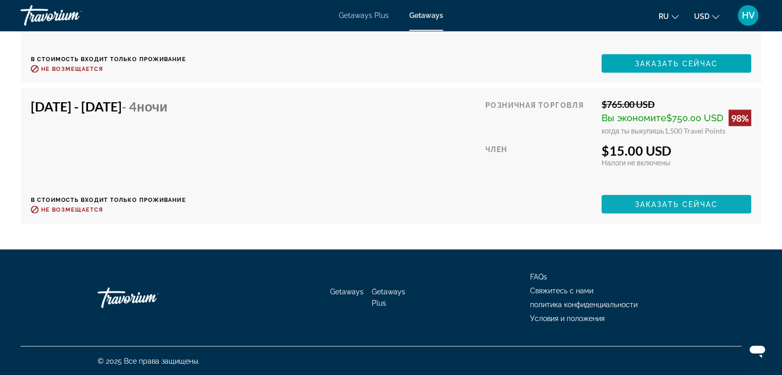
click at [658, 200] on span "Main content" at bounding box center [677, 204] width 150 height 25
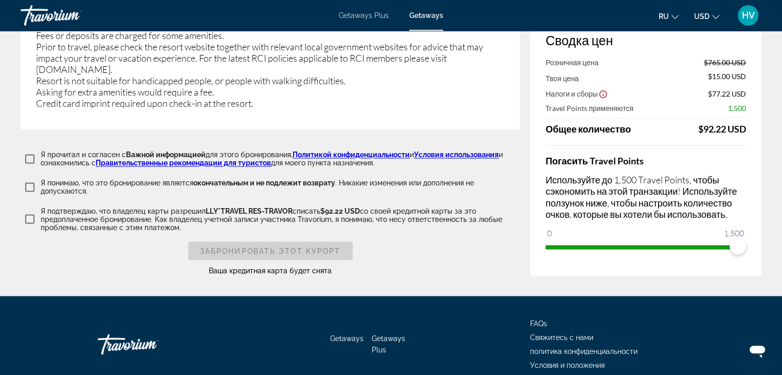
scroll to position [1759, 0]
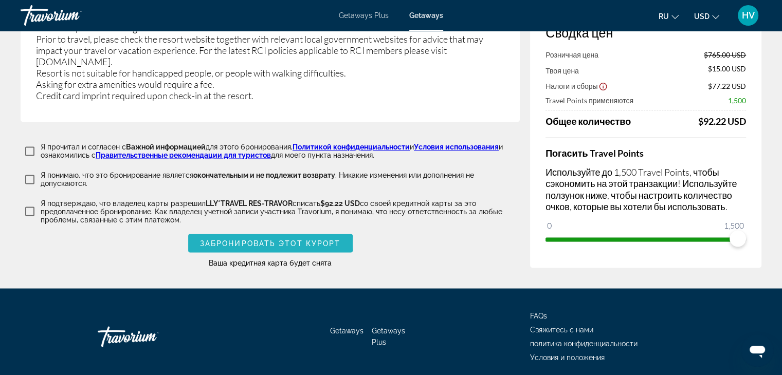
click at [251, 239] on span "Забронировать этот курорт" at bounding box center [270, 243] width 141 height 8
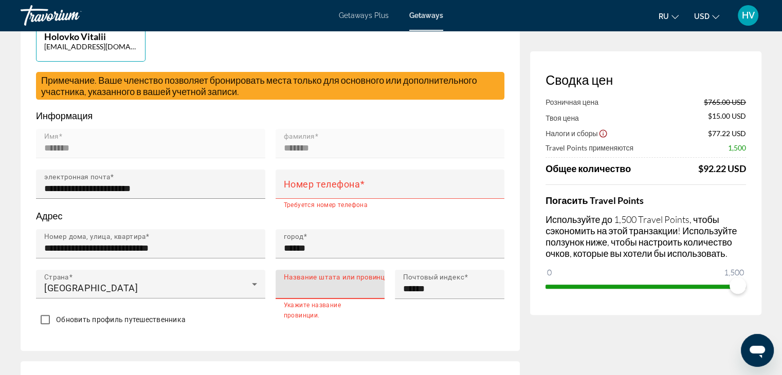
click at [304, 289] on input "Название штата или провинции" at bounding box center [333, 289] width 99 height 12
click at [308, 183] on mat-label "Номер телефона" at bounding box center [322, 184] width 77 height 11
click at [308, 183] on input "Номер телефона" at bounding box center [393, 189] width 219 height 12
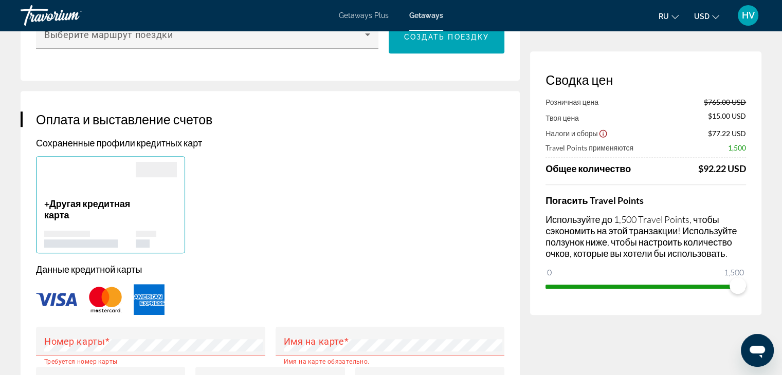
scroll to position [677, 0]
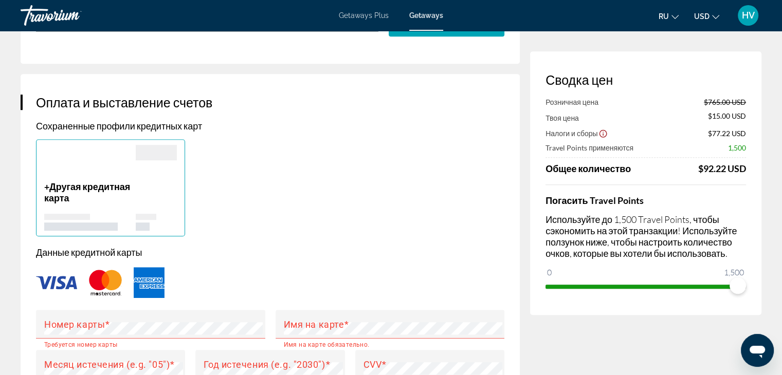
drag, startPoint x: 780, startPoint y: 140, endPoint x: 777, endPoint y: 157, distance: 17.8
click at [777, 157] on div "Бронирование курорта Сводка цен Розничная цена $765.00 USD Твоя цена $15.00 USD…" at bounding box center [391, 362] width 782 height 2017
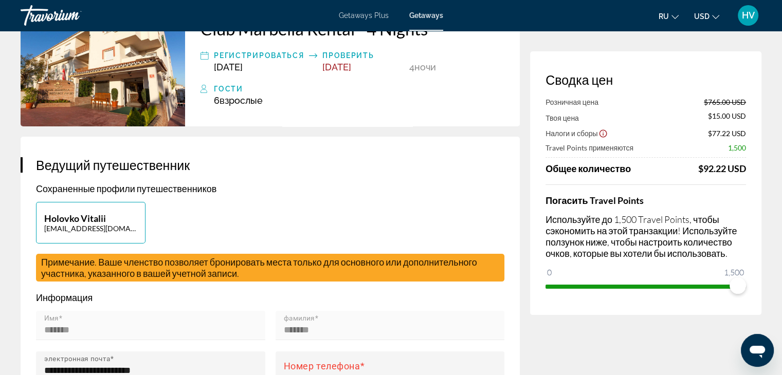
scroll to position [0, 0]
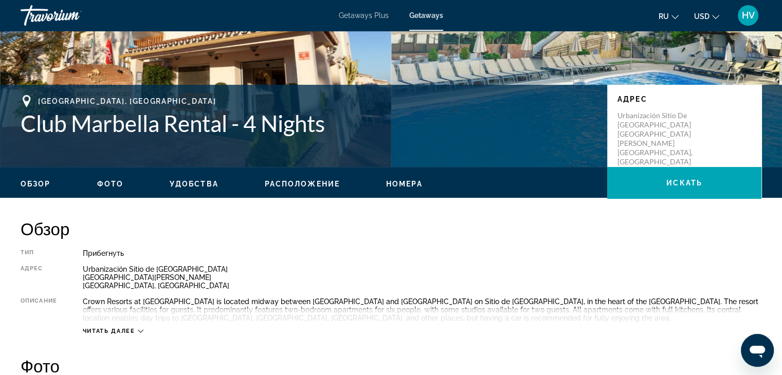
scroll to position [178, 0]
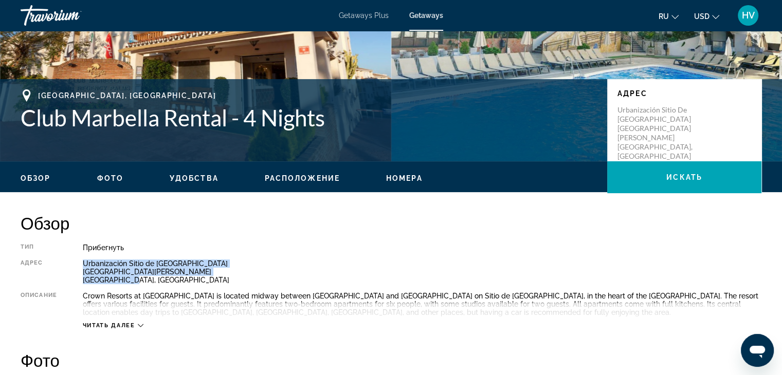
drag, startPoint x: 135, startPoint y: 281, endPoint x: 85, endPoint y: 264, distance: 53.2
click at [85, 264] on div "Urbanización Sitio de Calahonda Calle Monte Paraíso Málaga, Spain" at bounding box center [422, 272] width 679 height 25
copy div "Urbanización Sitio de Calahonda Calle Monte Paraíso Málaga, Spain"
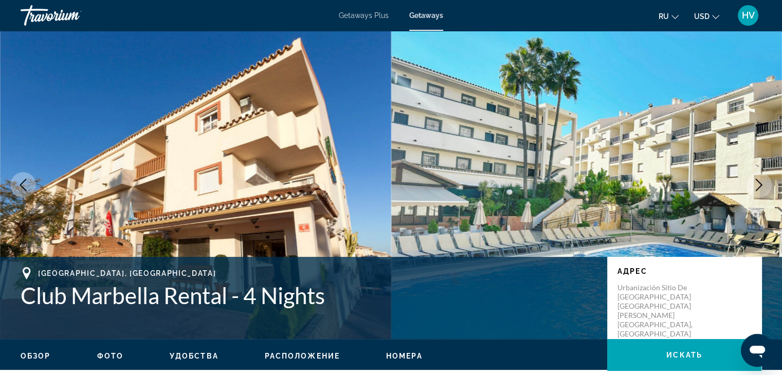
scroll to position [15, 0]
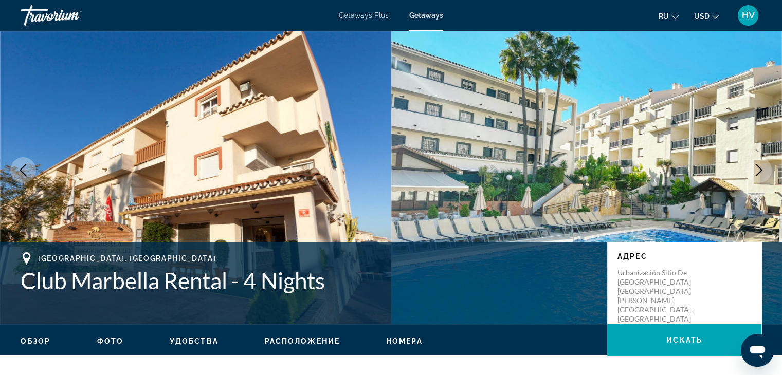
click at [424, 13] on span "Getaways" at bounding box center [426, 15] width 34 height 8
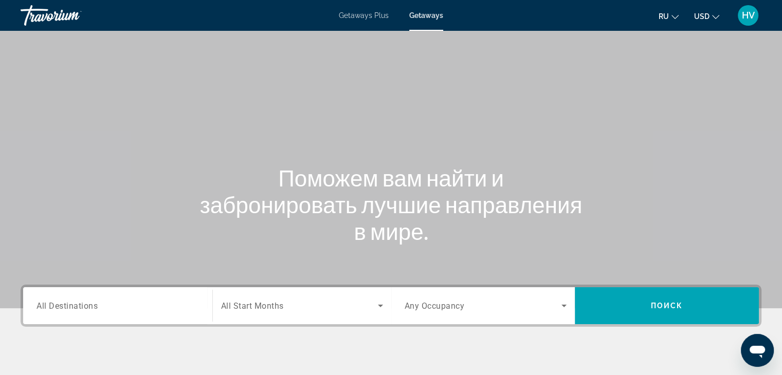
click at [132, 309] on input "Destination All Destinations" at bounding box center [118, 306] width 163 height 12
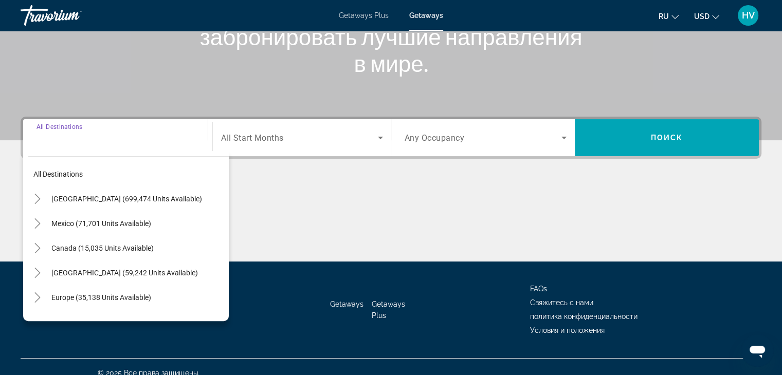
scroll to position [181, 0]
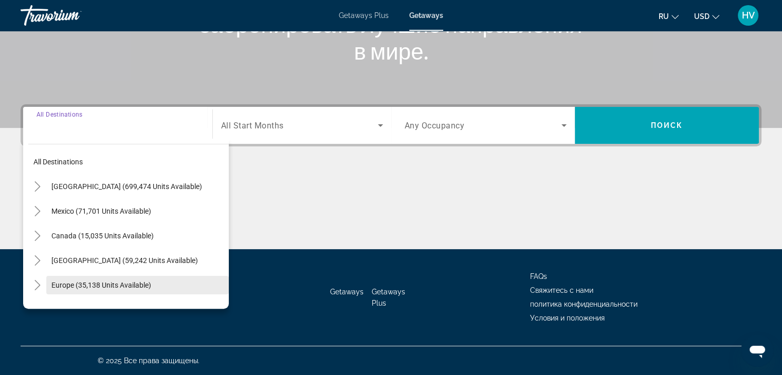
click at [105, 281] on span "Europe (35,138 units available)" at bounding box center [101, 285] width 100 height 8
type input "**********"
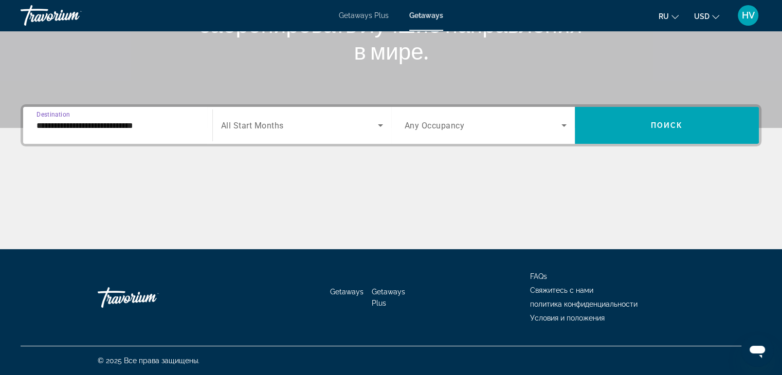
click at [300, 128] on span "Search widget" at bounding box center [299, 125] width 157 height 12
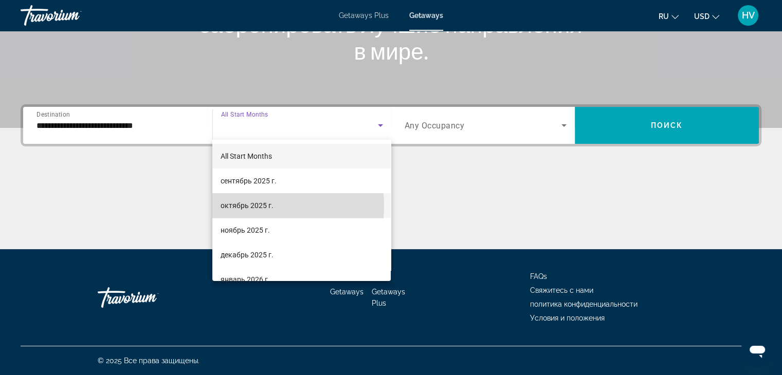
click at [274, 206] on mat-option "октябрь 2025 г." at bounding box center [301, 205] width 178 height 25
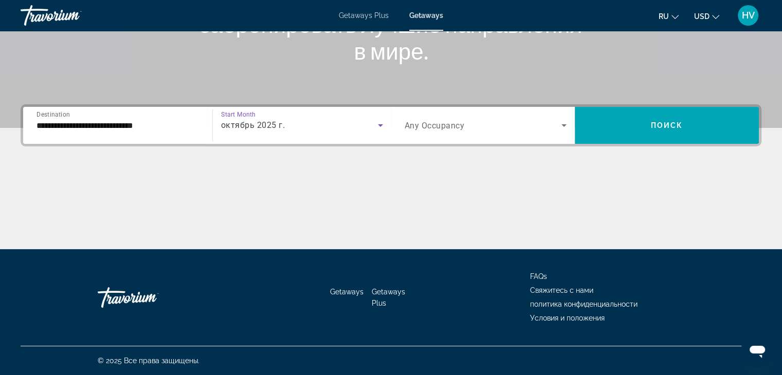
click at [462, 121] on span "Any Occupancy" at bounding box center [435, 126] width 60 height 10
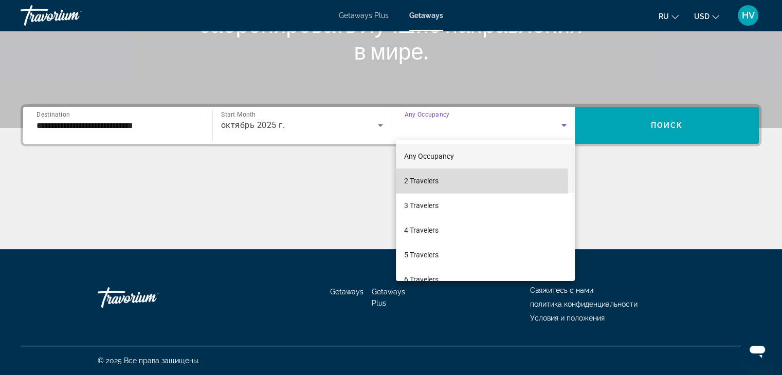
click at [441, 183] on mat-option "2 Travelers" at bounding box center [485, 181] width 179 height 25
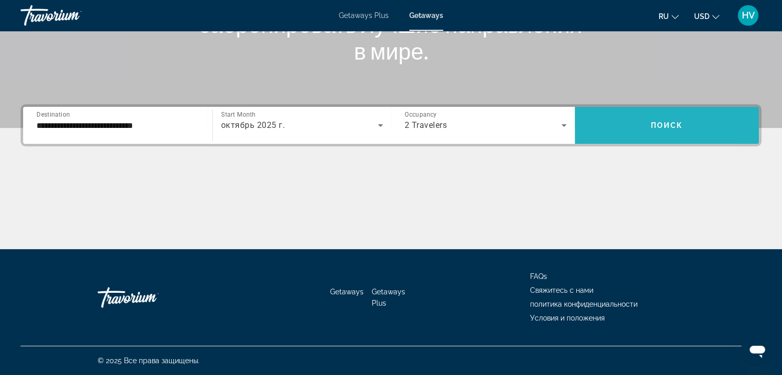
click at [619, 130] on span "Search widget" at bounding box center [667, 125] width 184 height 25
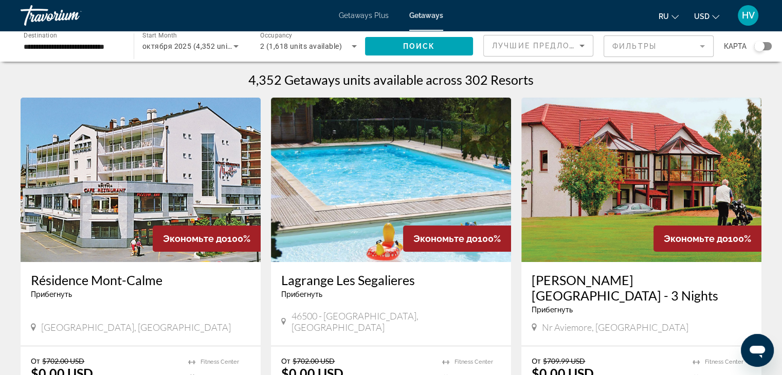
click at [659, 48] on mat-form-field "Фильтры" at bounding box center [659, 46] width 110 height 22
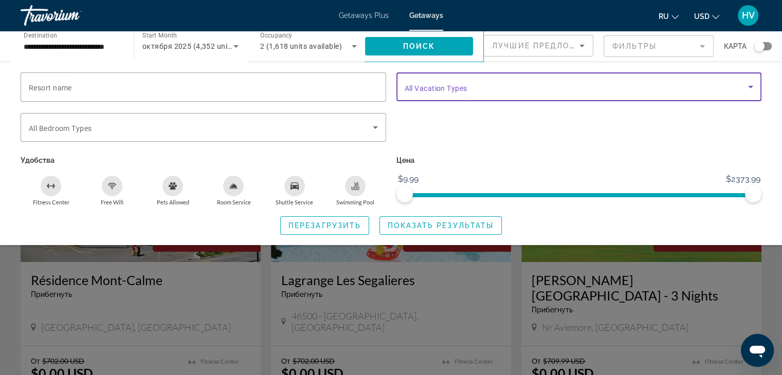
click at [519, 81] on span "Search widget" at bounding box center [577, 87] width 344 height 12
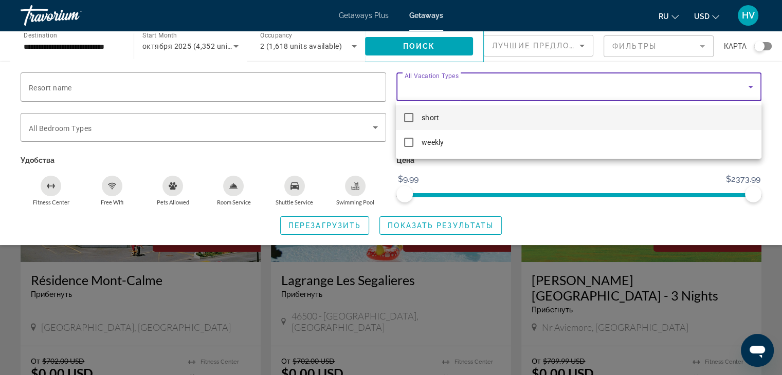
click at [465, 110] on mat-option "short" at bounding box center [578, 117] width 365 height 25
click at [403, 49] on div at bounding box center [391, 187] width 782 height 375
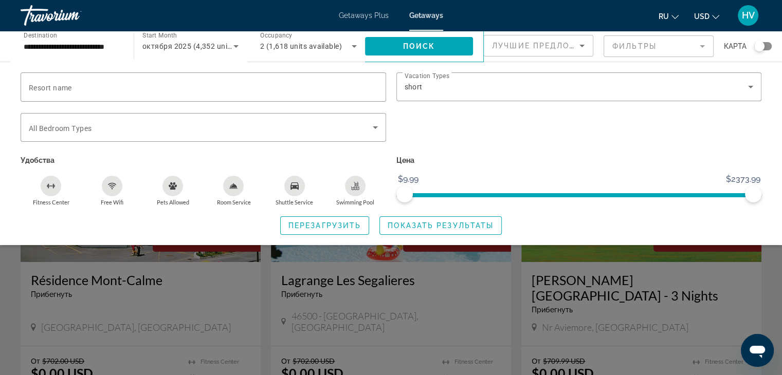
click at [403, 49] on span "Поиск" at bounding box center [419, 46] width 32 height 8
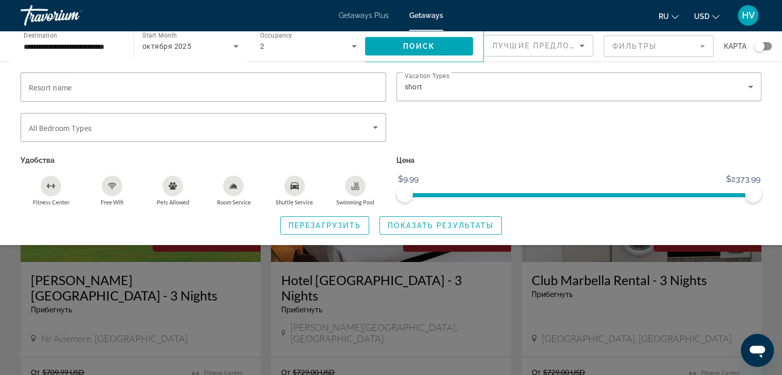
click at [778, 278] on div "Search widget" at bounding box center [391, 264] width 782 height 221
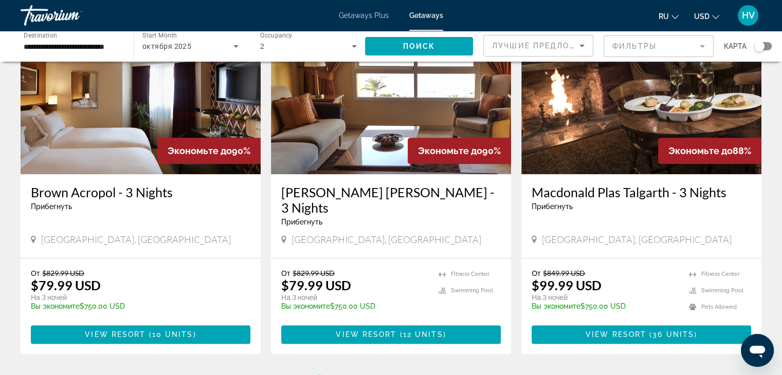
scroll to position [1189, 0]
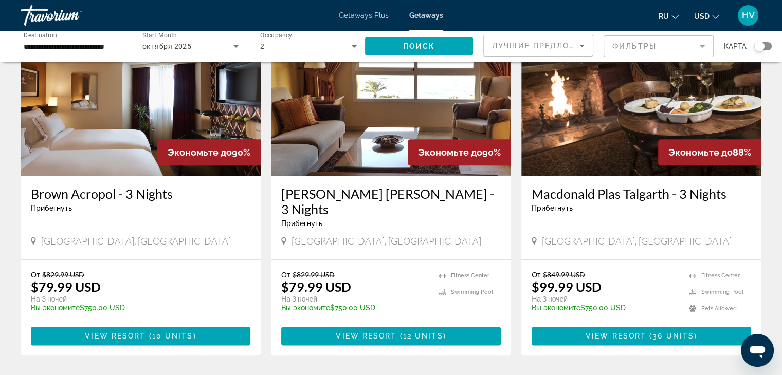
click at [381, 186] on h3 "Macdonald Doña Lola - 3 Nights" at bounding box center [391, 201] width 220 height 31
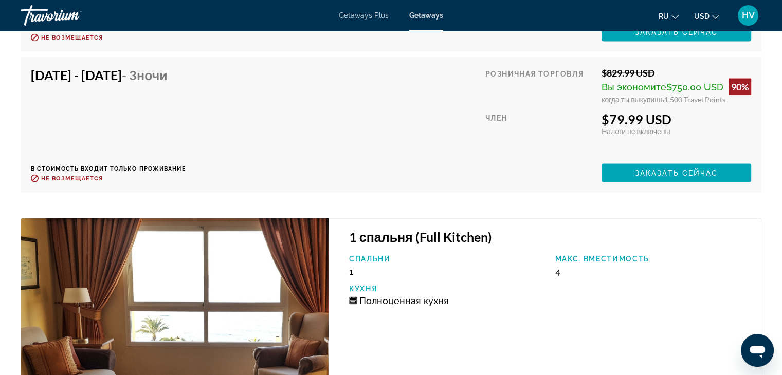
scroll to position [2101, 0]
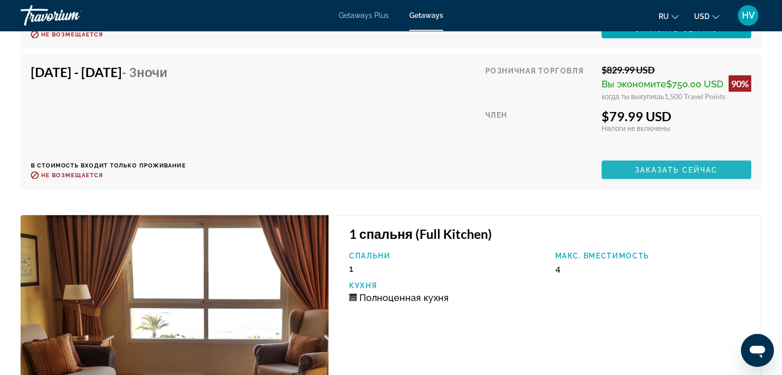
click at [655, 162] on span "Main content" at bounding box center [677, 170] width 150 height 25
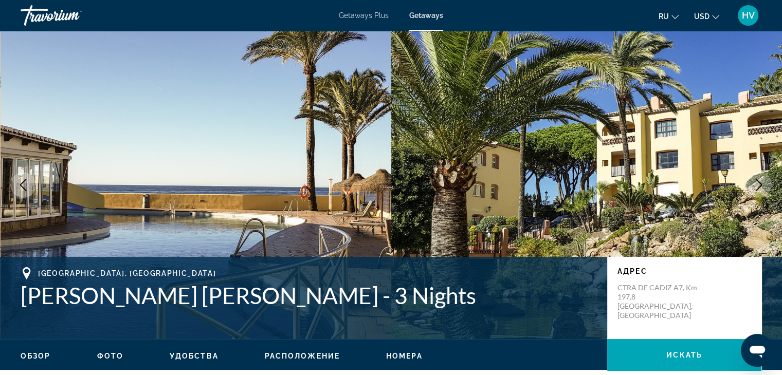
click at [419, 14] on span "Getaways" at bounding box center [426, 15] width 34 height 8
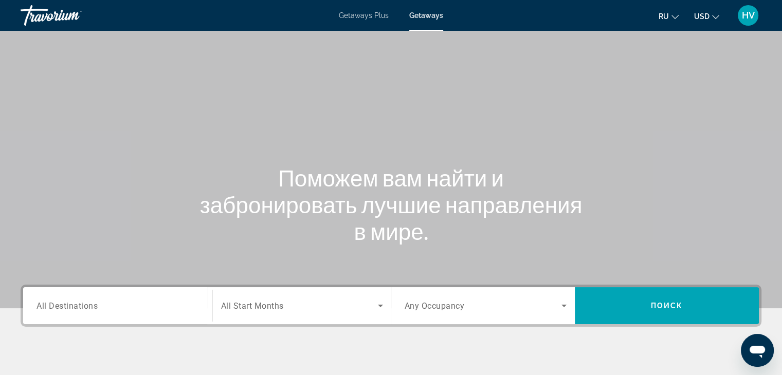
click at [99, 314] on div "Search widget" at bounding box center [118, 306] width 163 height 29
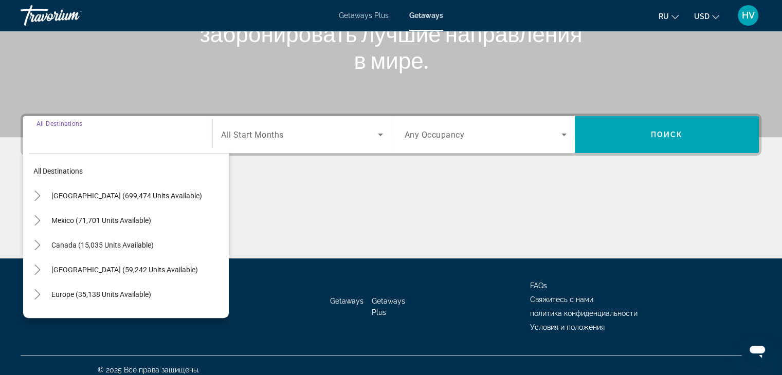
scroll to position [181, 0]
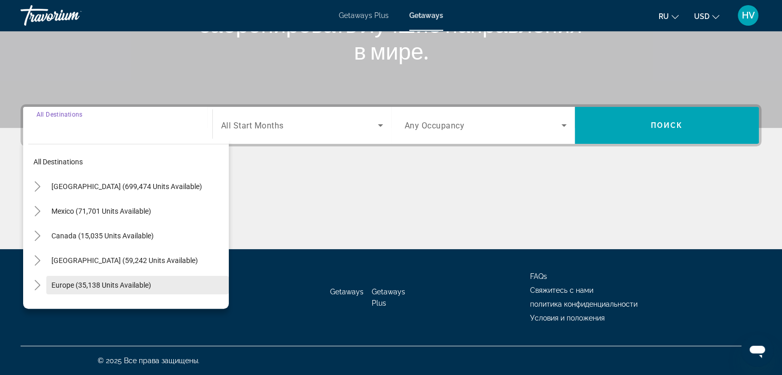
click at [94, 284] on span "Europe (35,138 units available)" at bounding box center [101, 285] width 100 height 8
type input "**********"
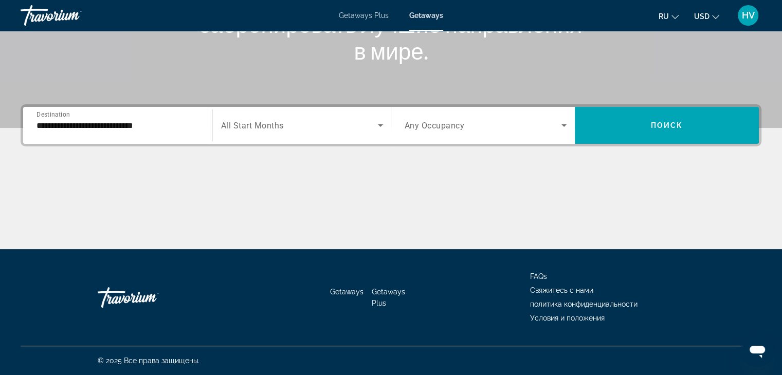
click at [272, 122] on span "All Start Months" at bounding box center [252, 126] width 63 height 10
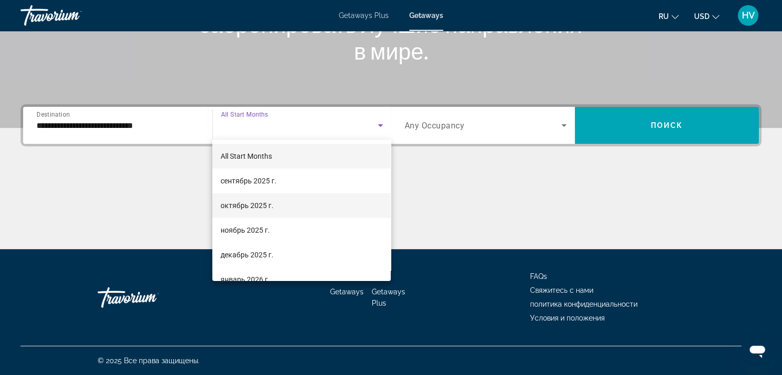
click at [262, 203] on span "октябрь 2025 г." at bounding box center [247, 206] width 53 height 12
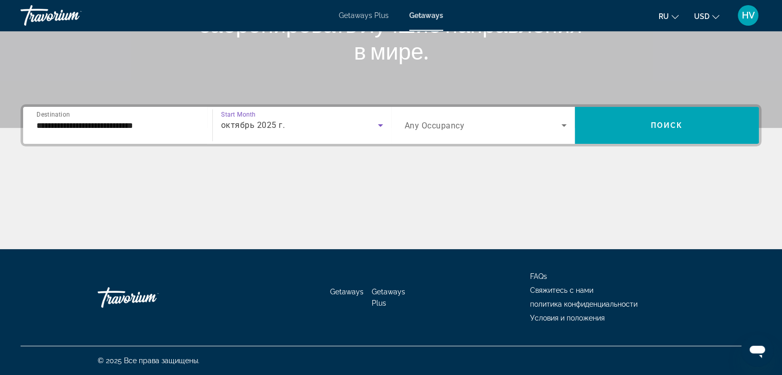
click at [264, 122] on span "октябрь 2025 г." at bounding box center [253, 125] width 64 height 10
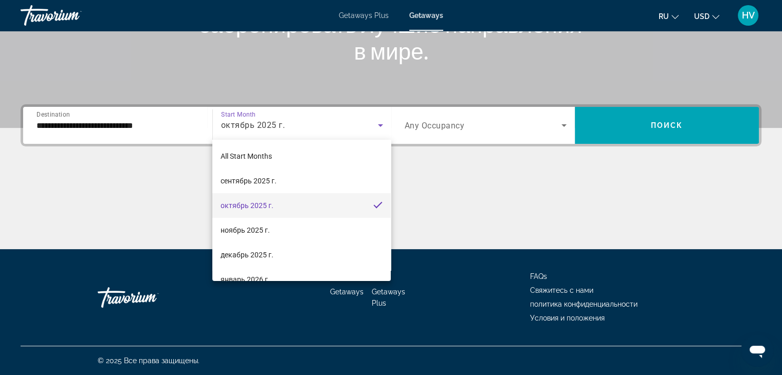
click at [442, 133] on div at bounding box center [391, 187] width 782 height 375
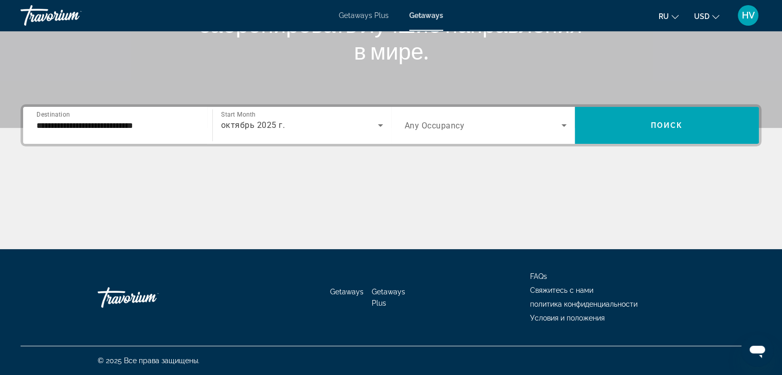
click at [442, 133] on div "Search widget" at bounding box center [486, 125] width 163 height 29
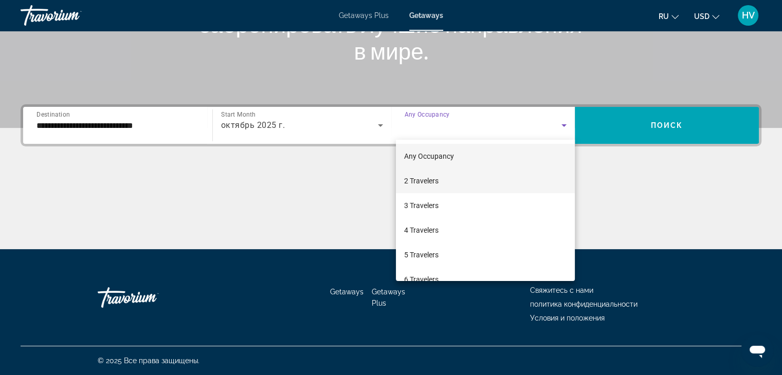
click at [434, 181] on span "2 Travelers" at bounding box center [421, 181] width 34 height 12
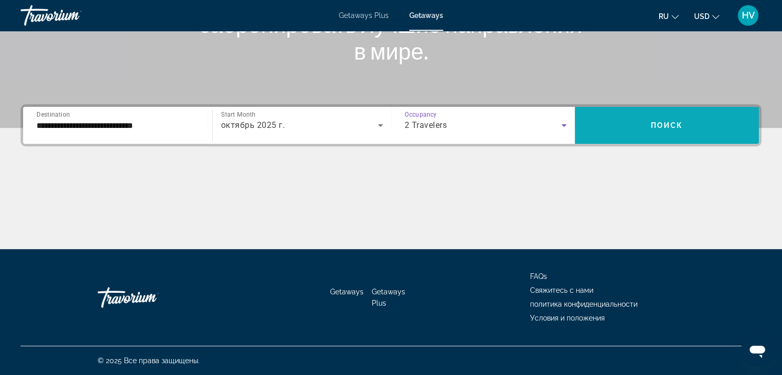
click at [614, 126] on span "Search widget" at bounding box center [667, 125] width 184 height 25
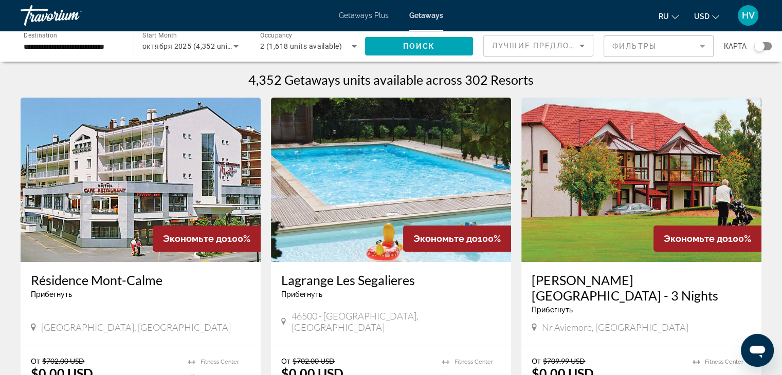
click at [629, 46] on mat-form-field "Фильтры" at bounding box center [659, 46] width 110 height 22
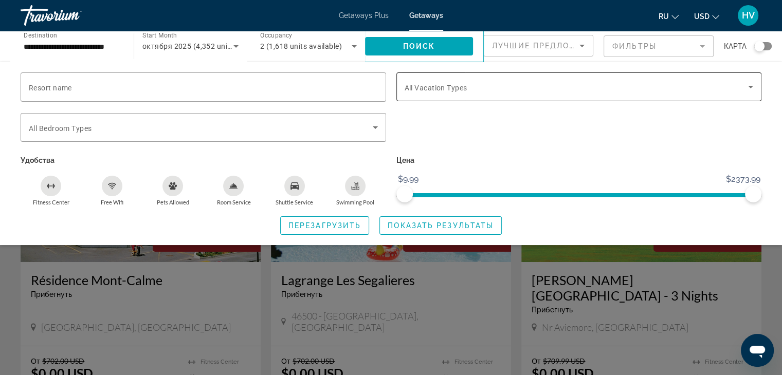
click at [535, 86] on span "Search widget" at bounding box center [577, 87] width 344 height 12
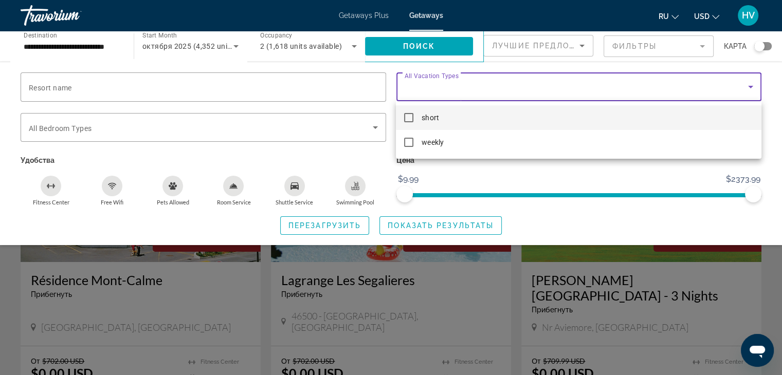
click at [457, 114] on mat-option "short" at bounding box center [578, 117] width 365 height 25
click at [384, 153] on div at bounding box center [391, 187] width 782 height 375
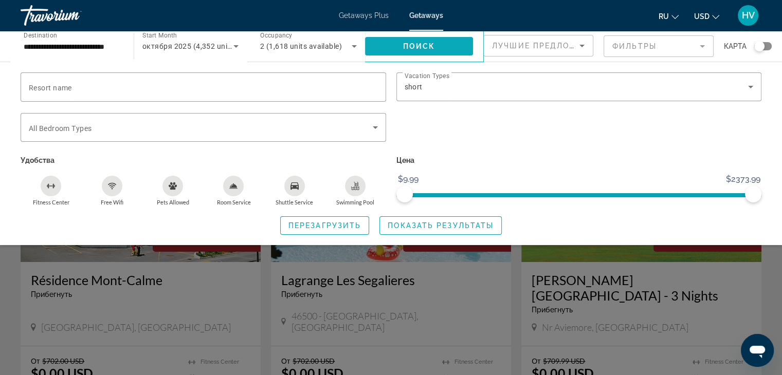
click at [414, 46] on span "Поиск" at bounding box center [419, 46] width 32 height 8
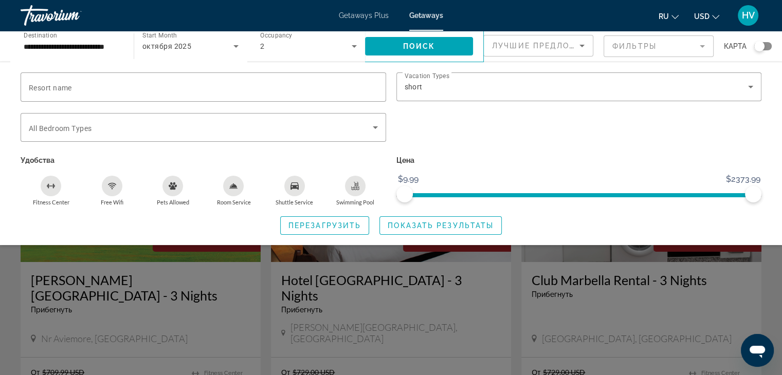
click at [773, 262] on div "Search widget" at bounding box center [391, 264] width 782 height 221
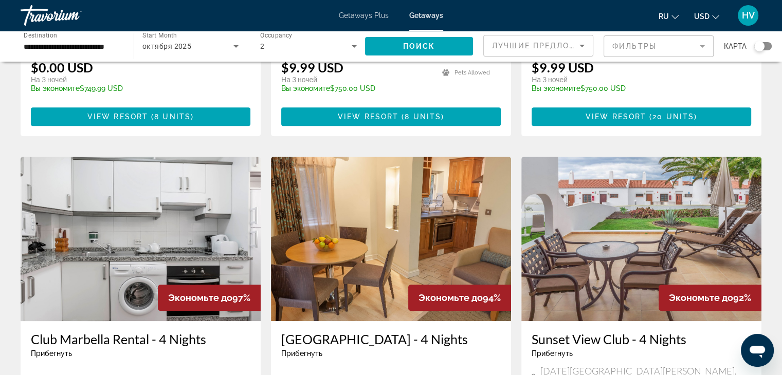
scroll to position [686, 0]
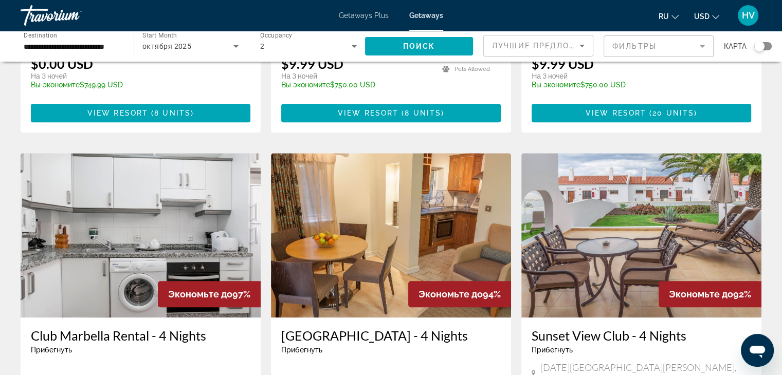
click at [200, 328] on h3 "Club Marbella Rental - 4 Nights" at bounding box center [141, 335] width 220 height 15
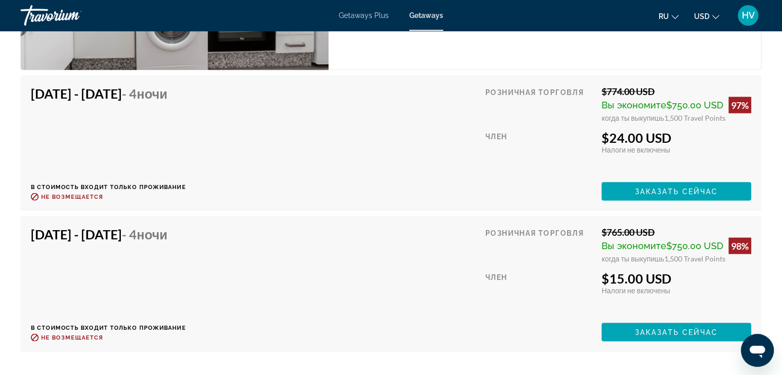
scroll to position [1878, 0]
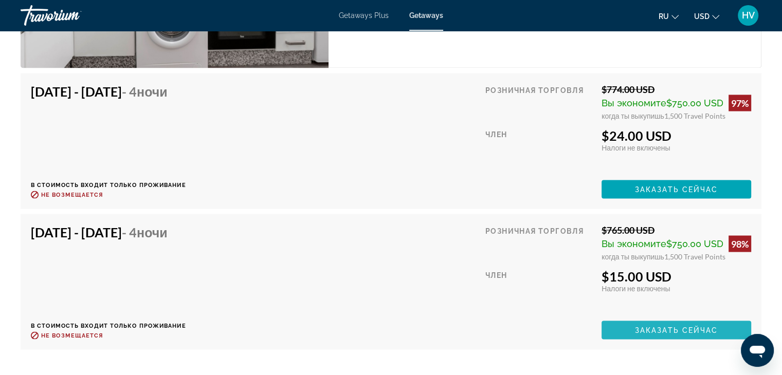
click at [664, 323] on span "Main content" at bounding box center [677, 330] width 150 height 25
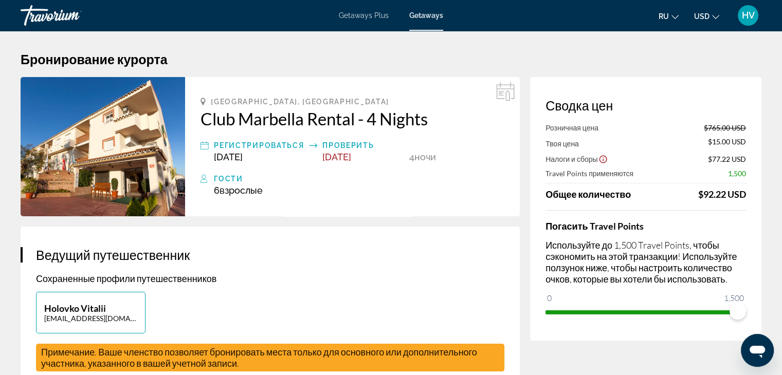
click at [254, 101] on span "Málaga, Spain" at bounding box center [300, 102] width 178 height 8
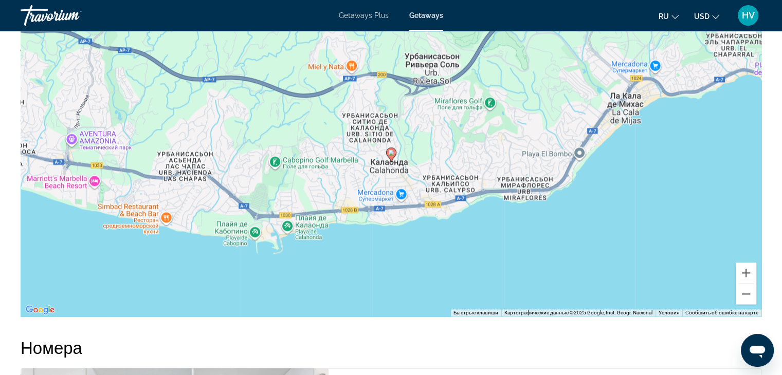
scroll to position [1356, 0]
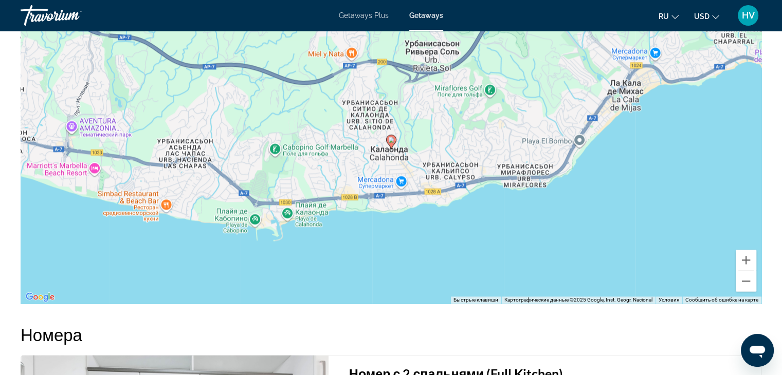
click at [402, 208] on div "Чтобы активировать перетаскивание с помощью клавиатуры, нажмите Alt + Ввод. Пос…" at bounding box center [391, 149] width 741 height 309
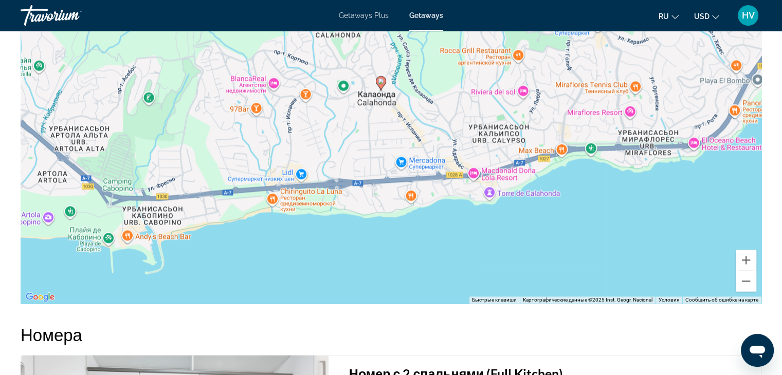
click at [402, 208] on div "Чтобы активировать перетаскивание с помощью клавиатуры, нажмите Alt + Ввод. Пос…" at bounding box center [391, 149] width 741 height 309
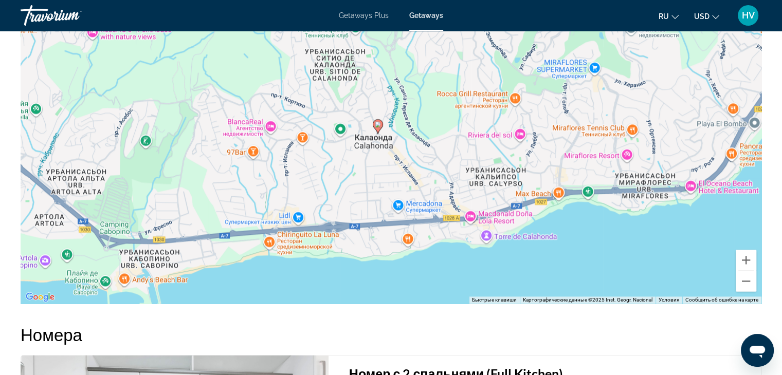
drag, startPoint x: 381, startPoint y: 131, endPoint x: 377, endPoint y: 177, distance: 46.4
click at [377, 177] on div "Чтобы активировать перетаскивание с помощью клавиатуры, нажмите Alt + Ввод. Пос…" at bounding box center [391, 149] width 741 height 309
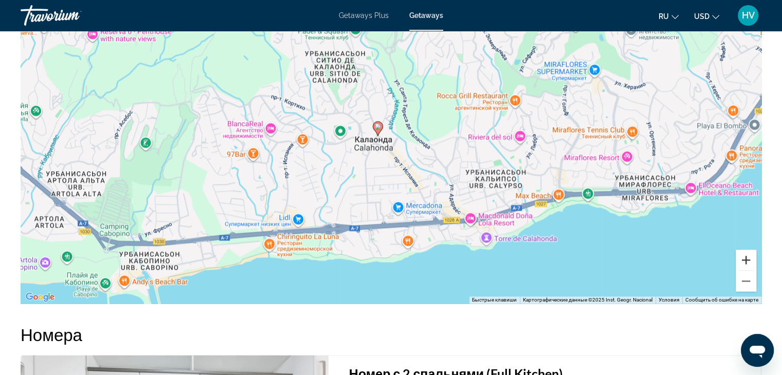
click at [742, 258] on button "Увеличить" at bounding box center [746, 260] width 21 height 21
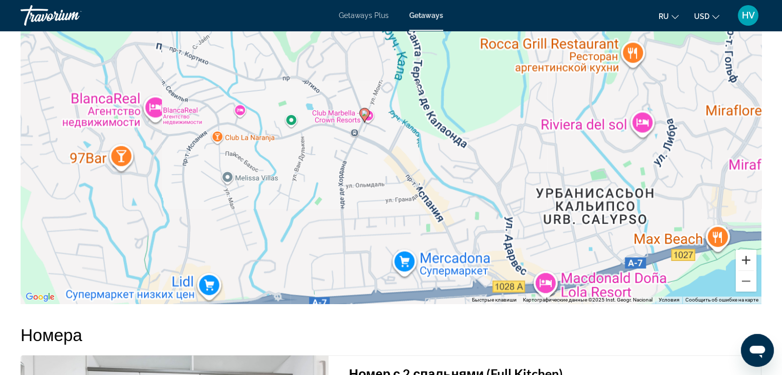
click at [742, 258] on button "Увеличить" at bounding box center [746, 260] width 21 height 21
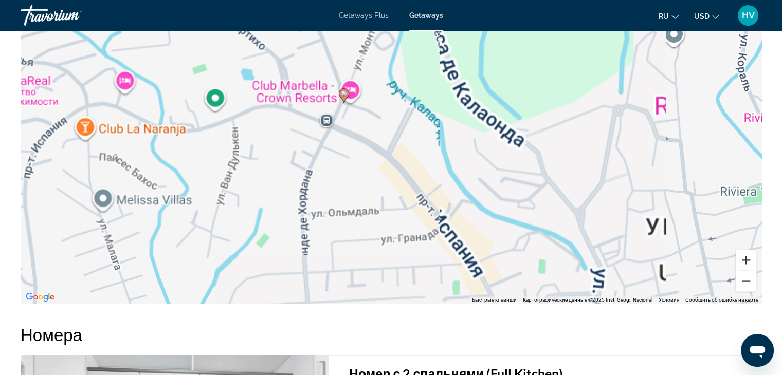
click at [742, 258] on button "Увеличить" at bounding box center [746, 260] width 21 height 21
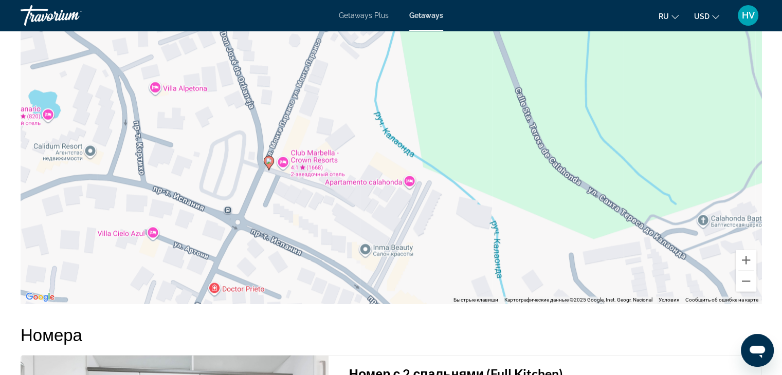
drag, startPoint x: 347, startPoint y: 75, endPoint x: 331, endPoint y: 221, distance: 146.5
click at [331, 221] on div "Чтобы активировать перетаскивание с помощью клавиатуры, нажмите Alt + Ввод. Пос…" at bounding box center [391, 149] width 741 height 309
click at [314, 153] on div "Чтобы активировать перетаскивание с помощью клавиатуры, нажмите Alt + Ввод. Пос…" at bounding box center [391, 149] width 741 height 309
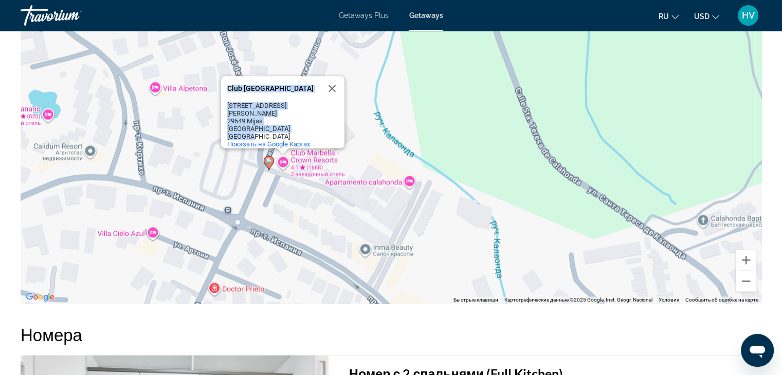
drag, startPoint x: 257, startPoint y: 128, endPoint x: 224, endPoint y: 75, distance: 62.8
click at [224, 76] on div "Club Marbella - Crown Resorts Club Marbella - Crown Resorts C/Monte Paraíso 2, …" at bounding box center [282, 112] width 123 height 72
copy div "Club Marbella - Crown Resorts Club Marbella - Crown Resorts C/Monte Paraíso 2, …"
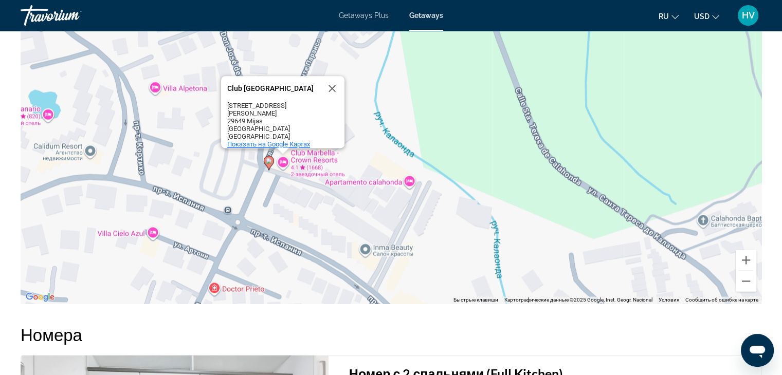
click at [280, 140] on span "Показать на Google Картах" at bounding box center [268, 144] width 83 height 8
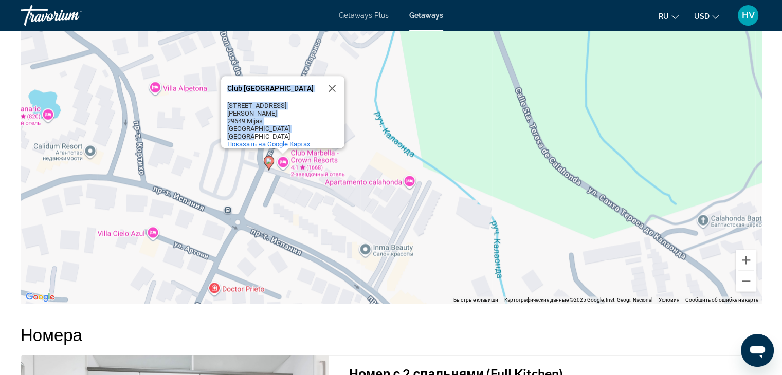
drag, startPoint x: 257, startPoint y: 130, endPoint x: 224, endPoint y: 73, distance: 65.7
click at [224, 76] on div "Club Marbella - Crown Resorts Club Marbella - Crown Resorts C/Monte Paraíso 2, …" at bounding box center [282, 112] width 123 height 72
copy div "Club Marbella - Crown Resorts Club Marbella - Crown Resorts C/Monte Paraíso 2, …"
